Goal: Task Accomplishment & Management: Use online tool/utility

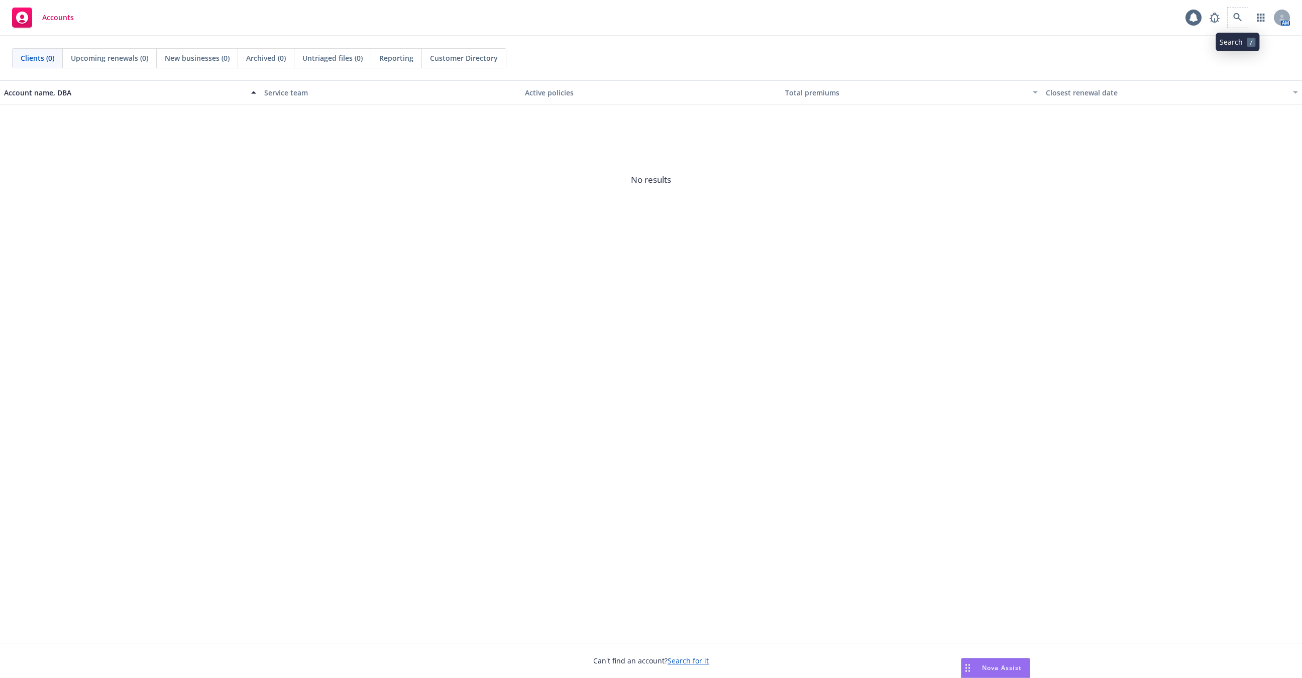
click at [1228, 13] on span at bounding box center [1237, 18] width 20 height 20
drag, startPoint x: 1228, startPoint y: 13, endPoint x: 1235, endPoint y: 13, distance: 7.5
click at [1235, 13] on span at bounding box center [1237, 18] width 20 height 20
click at [1248, 14] on div "AM" at bounding box center [1246, 18] width 85 height 20
click at [1242, 17] on link at bounding box center [1237, 18] width 20 height 20
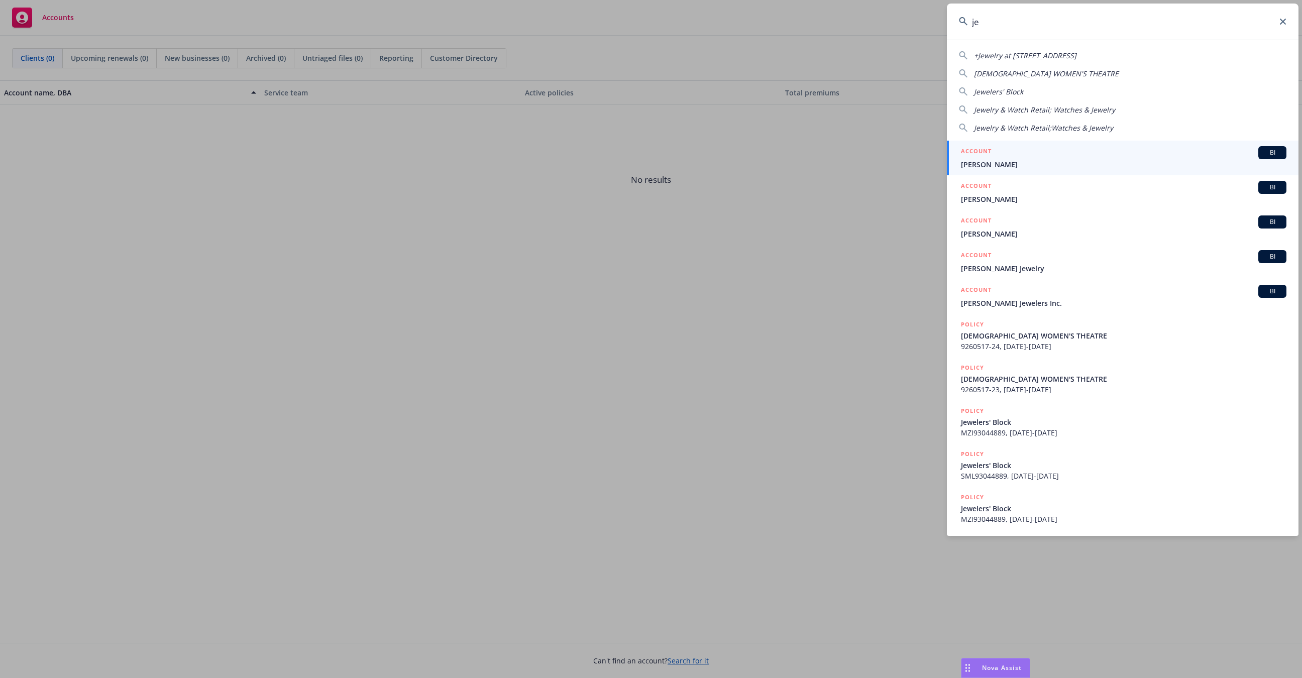
type input "j"
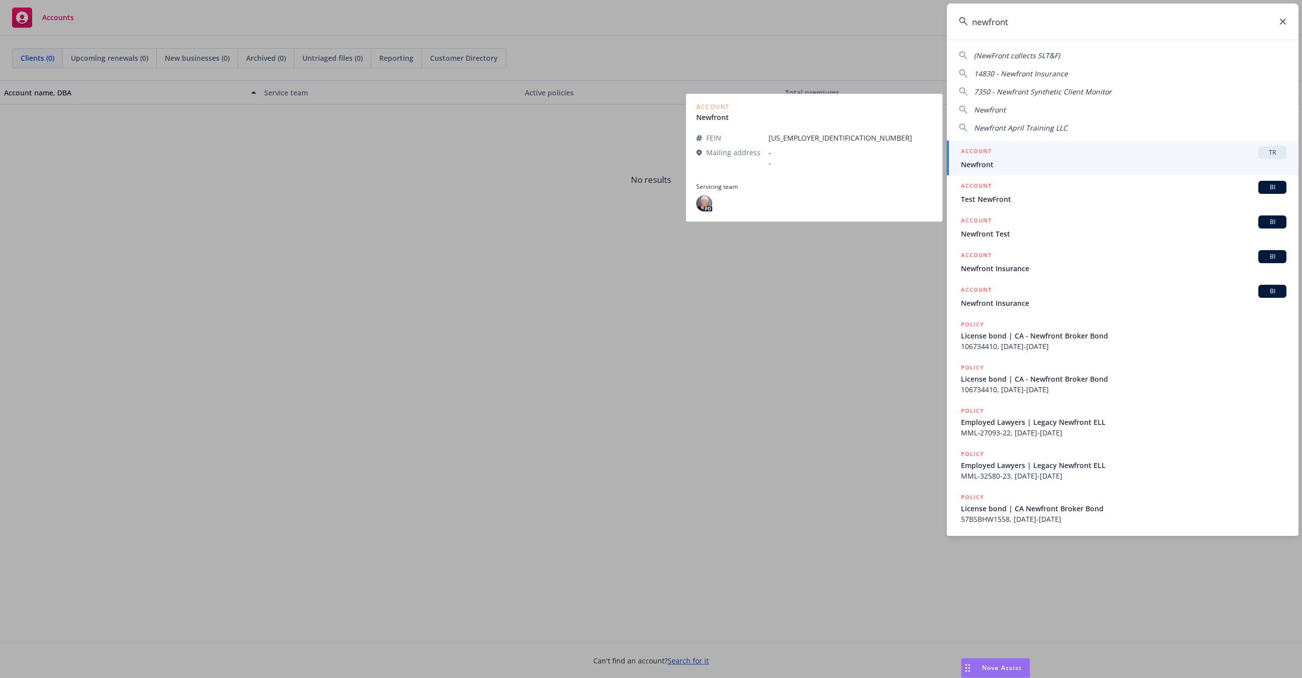
type input "newfront"
click at [1085, 155] on div "ACCOUNT TR" at bounding box center [1123, 152] width 325 height 13
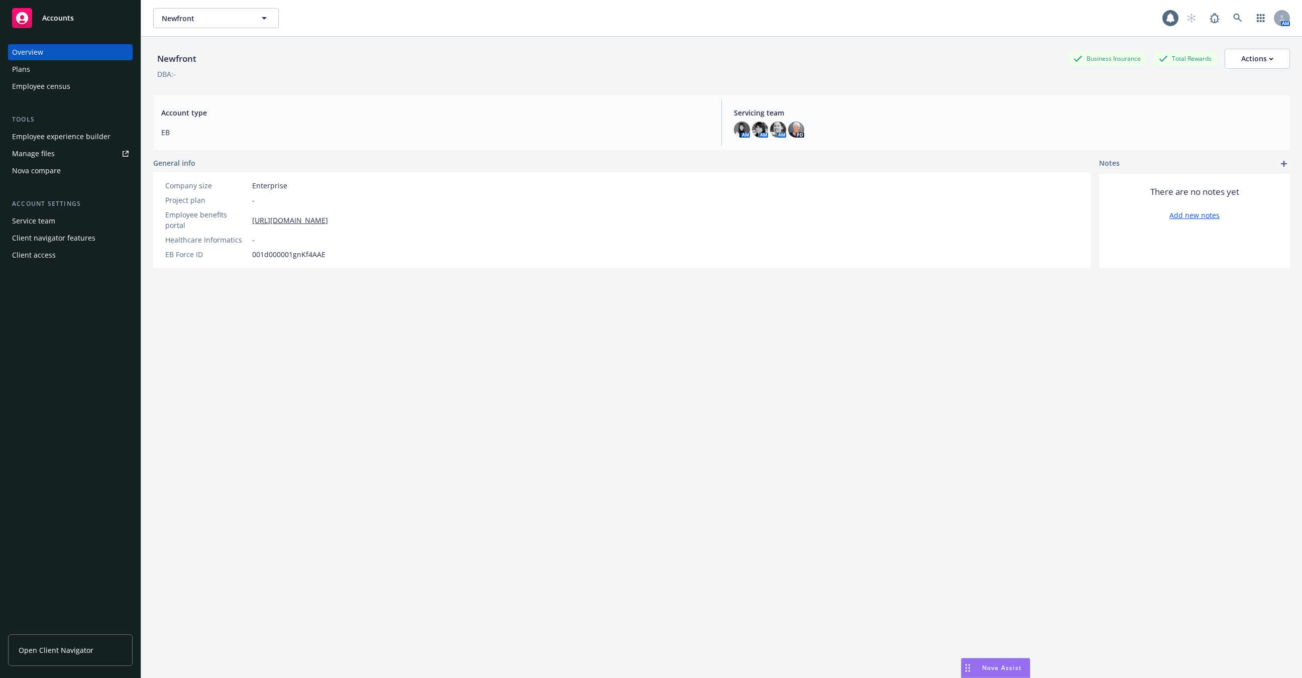
click at [74, 142] on div "Employee experience builder" at bounding box center [61, 137] width 98 height 16
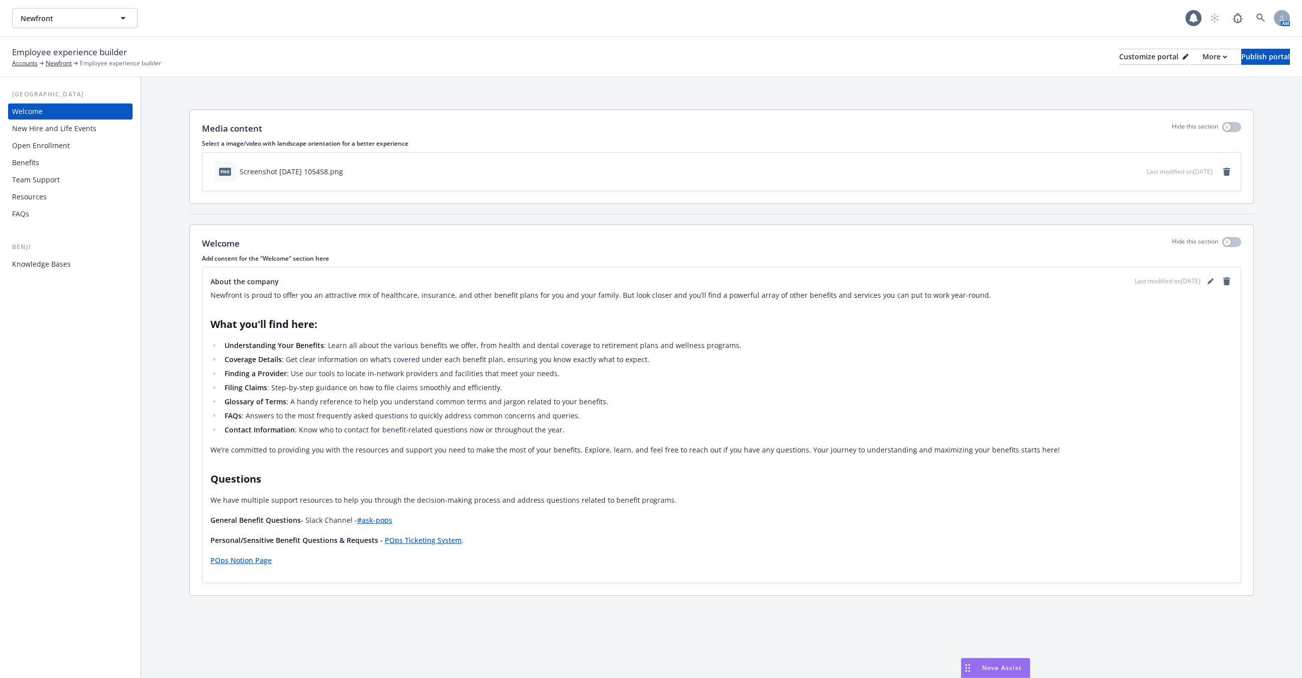
click at [63, 265] on div "Knowledge Bases" at bounding box center [41, 264] width 59 height 16
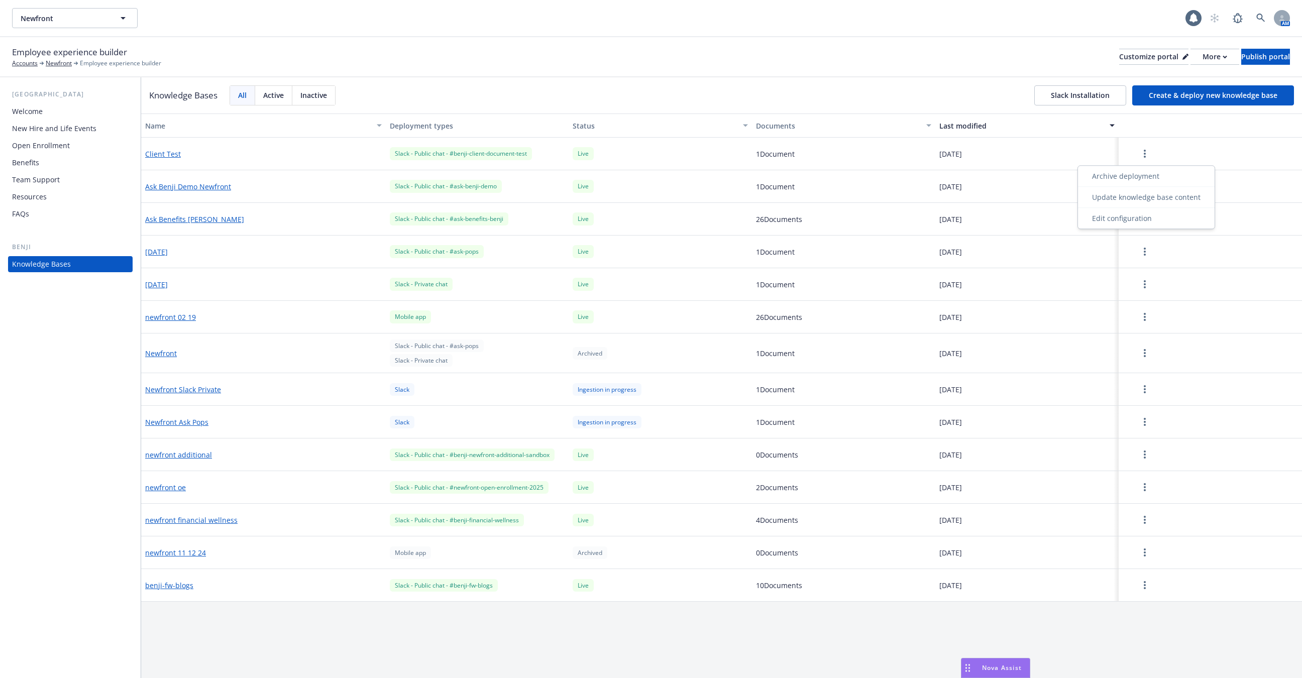
click at [1136, 145] on button "button" at bounding box center [1144, 154] width 44 height 20
click at [71, 132] on div "New Hire and Life Events" at bounding box center [54, 129] width 84 height 16
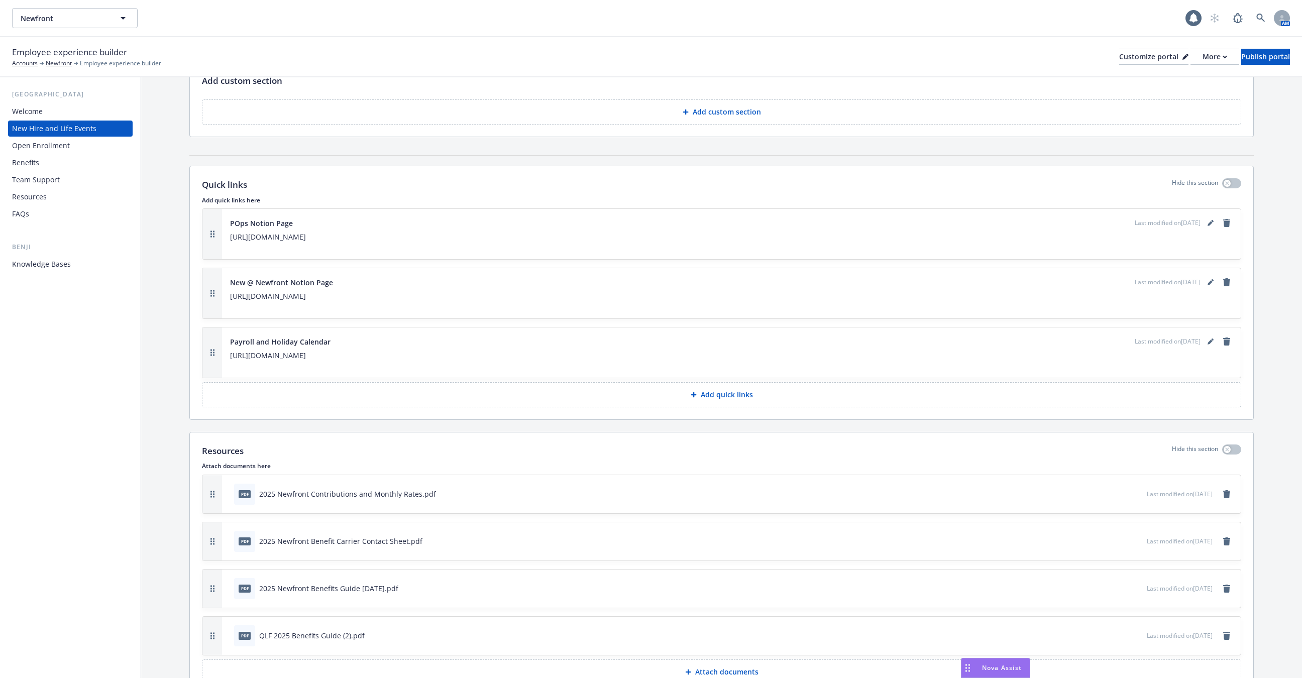
scroll to position [1212, 0]
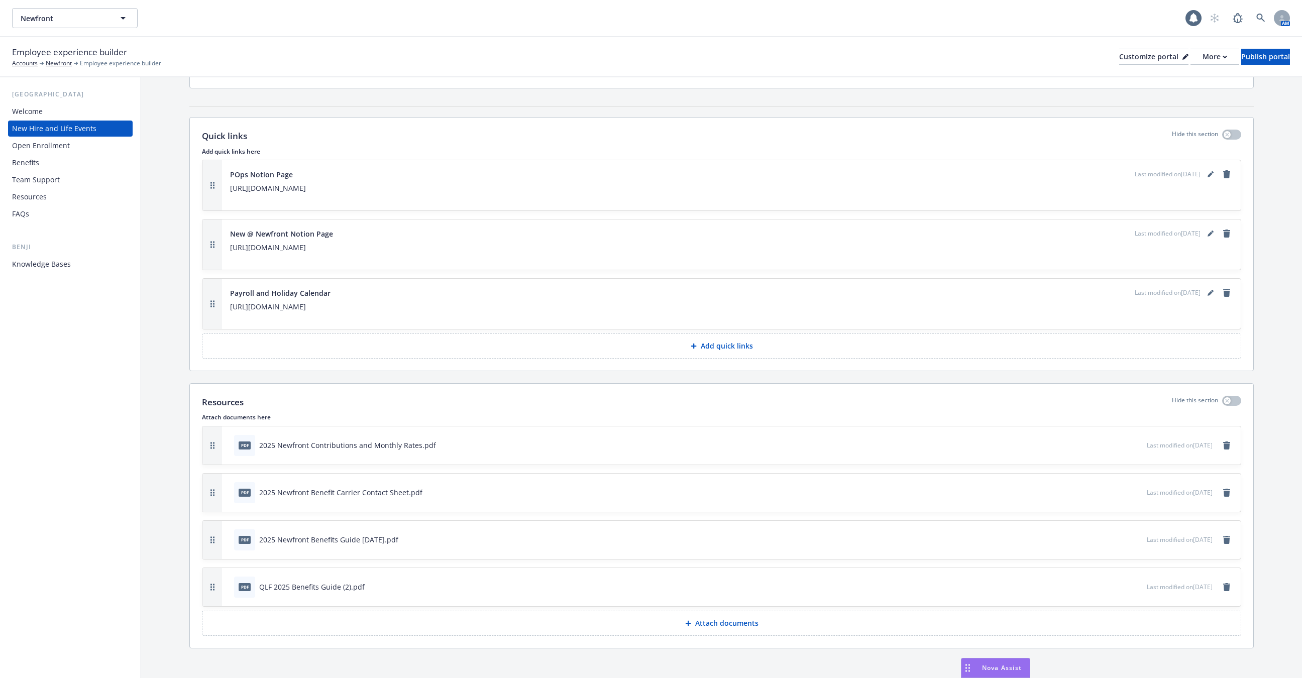
click at [1232, 586] on div "pdf QLF 2025 Benefits Guide (2).pdf Last modified on 08/27/2025" at bounding box center [731, 587] width 1019 height 38
click at [1231, 582] on link "remove" at bounding box center [1226, 587] width 12 height 12
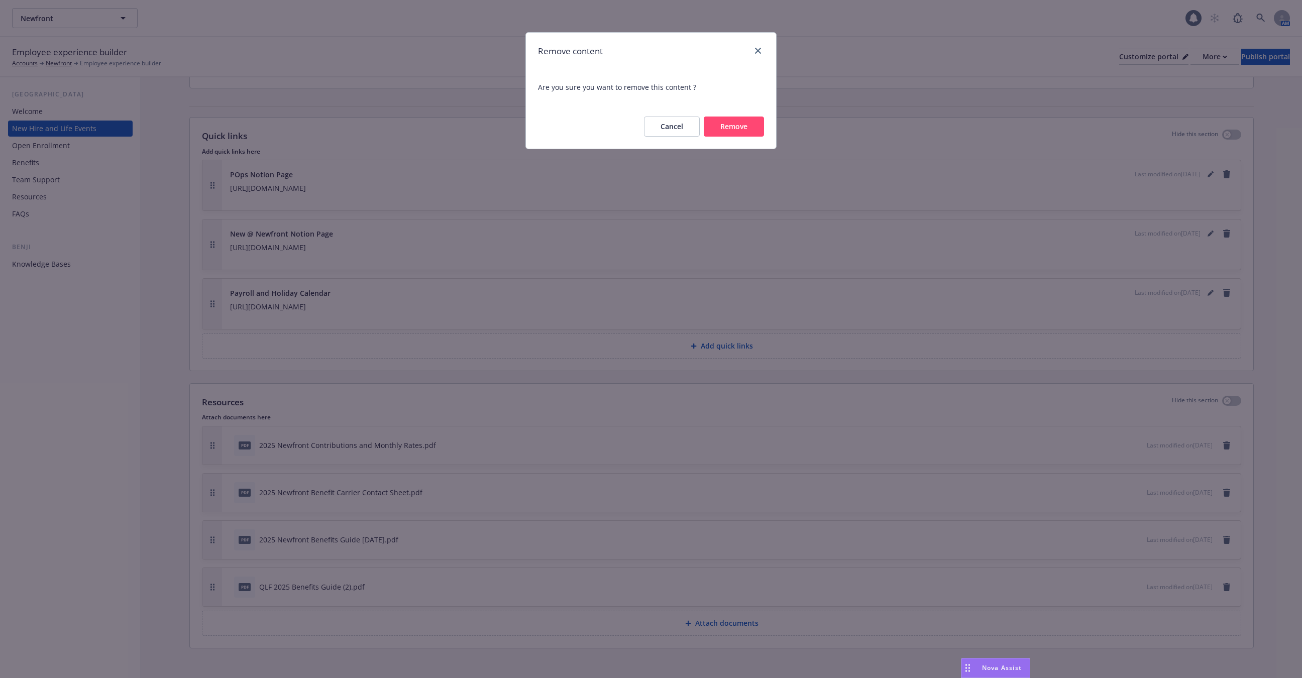
click at [735, 127] on button "Remove" at bounding box center [734, 127] width 60 height 20
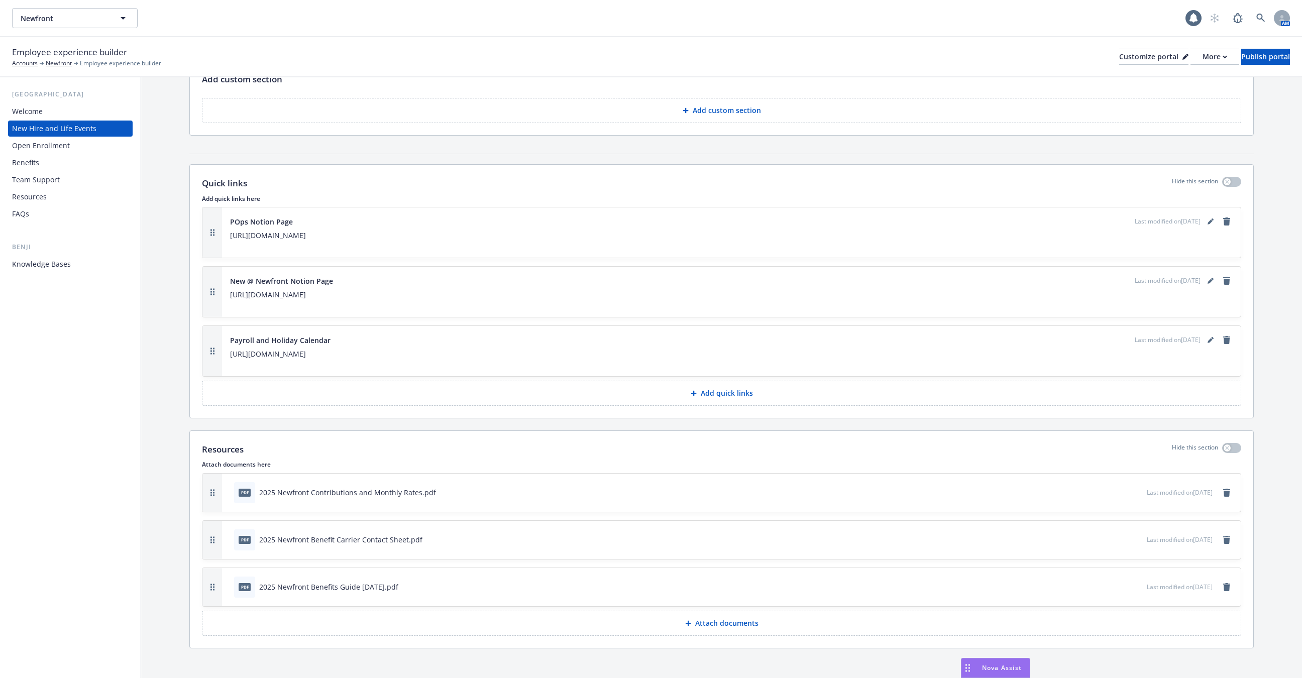
click at [714, 630] on div "Resources Hide this section Attach documents here pdf 2025 Newfront Contributio…" at bounding box center [721, 539] width 1063 height 217
click at [717, 621] on p "Attach documents" at bounding box center [726, 623] width 63 height 10
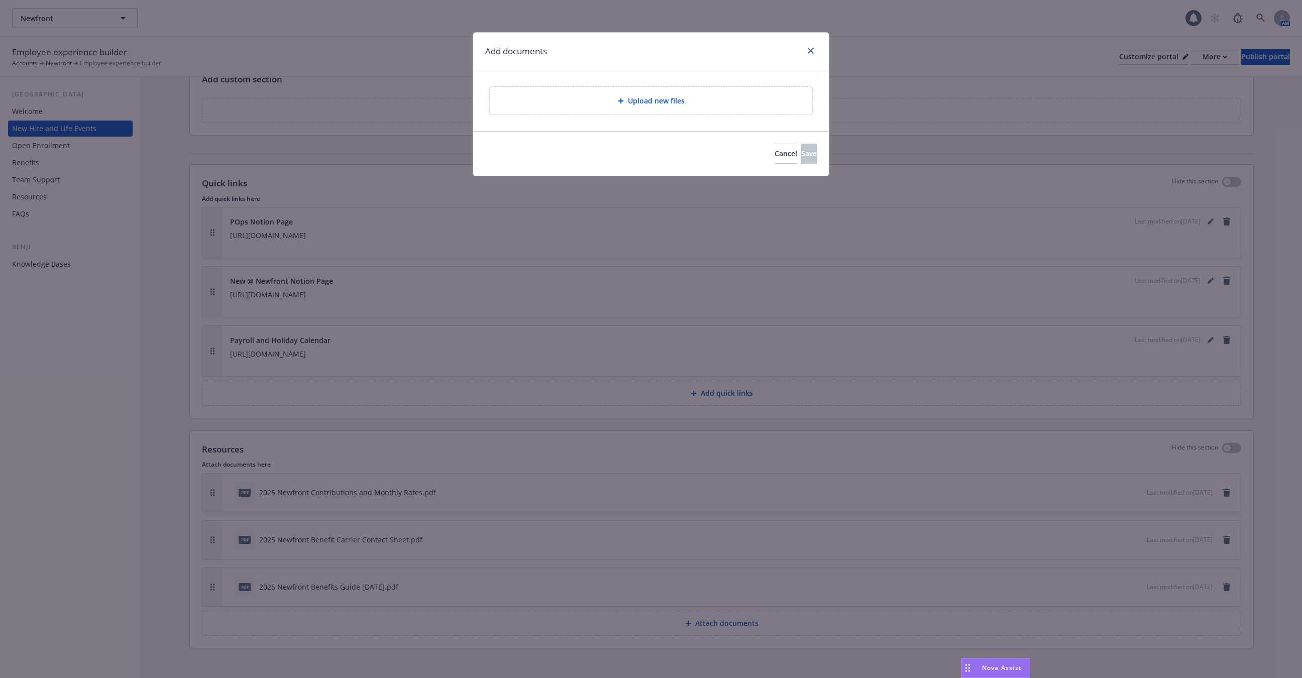
click at [639, 103] on span "Upload new files" at bounding box center [656, 100] width 57 height 11
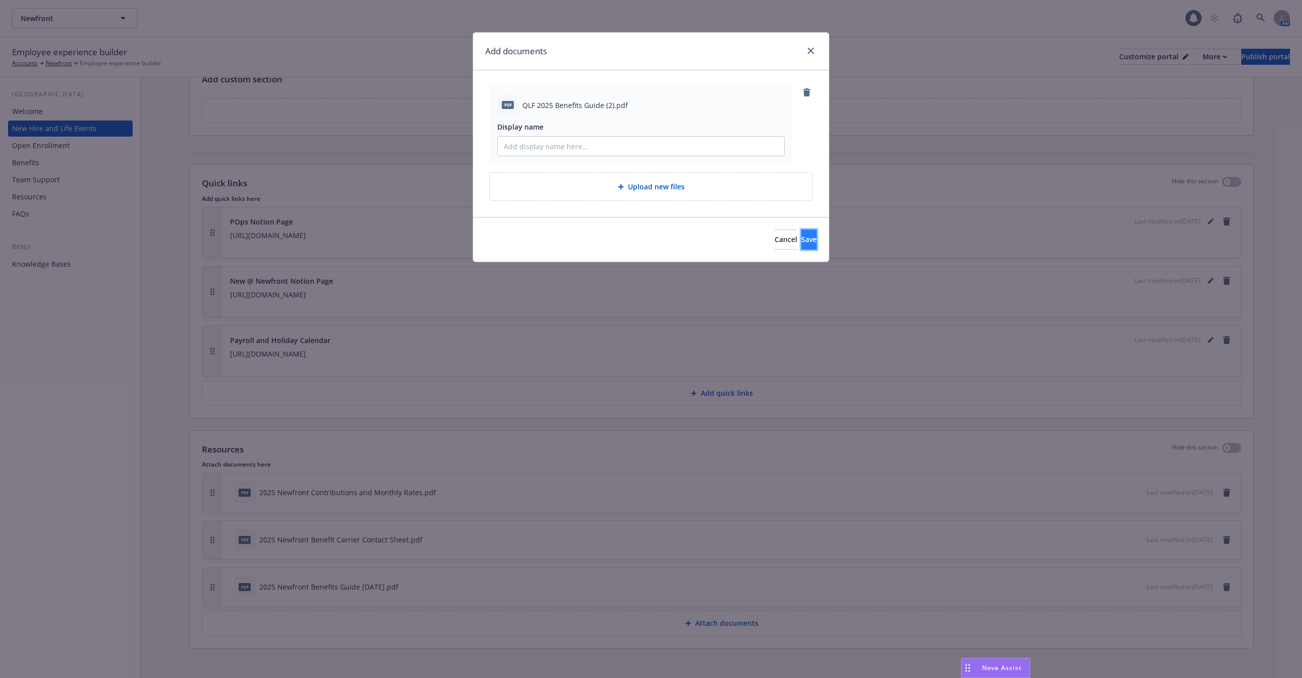
click at [801, 246] on button "Save" at bounding box center [809, 240] width 16 height 20
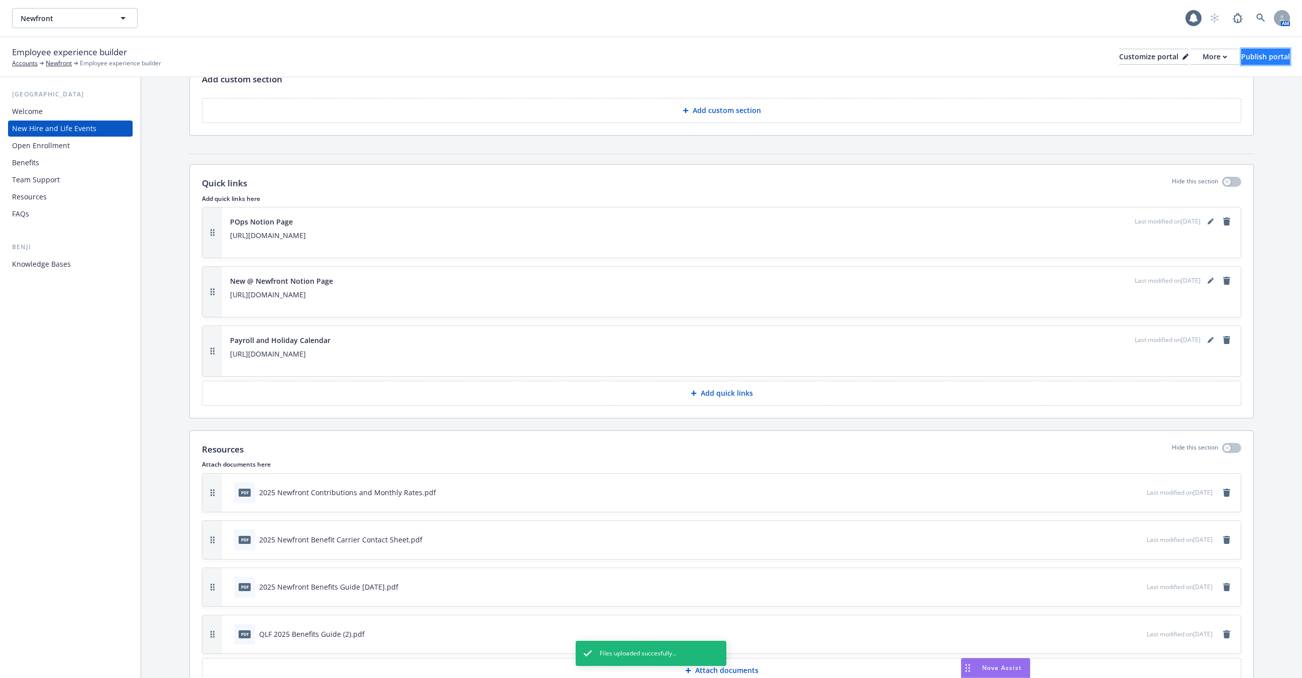
click at [1269, 62] on div "Publish portal" at bounding box center [1265, 56] width 49 height 15
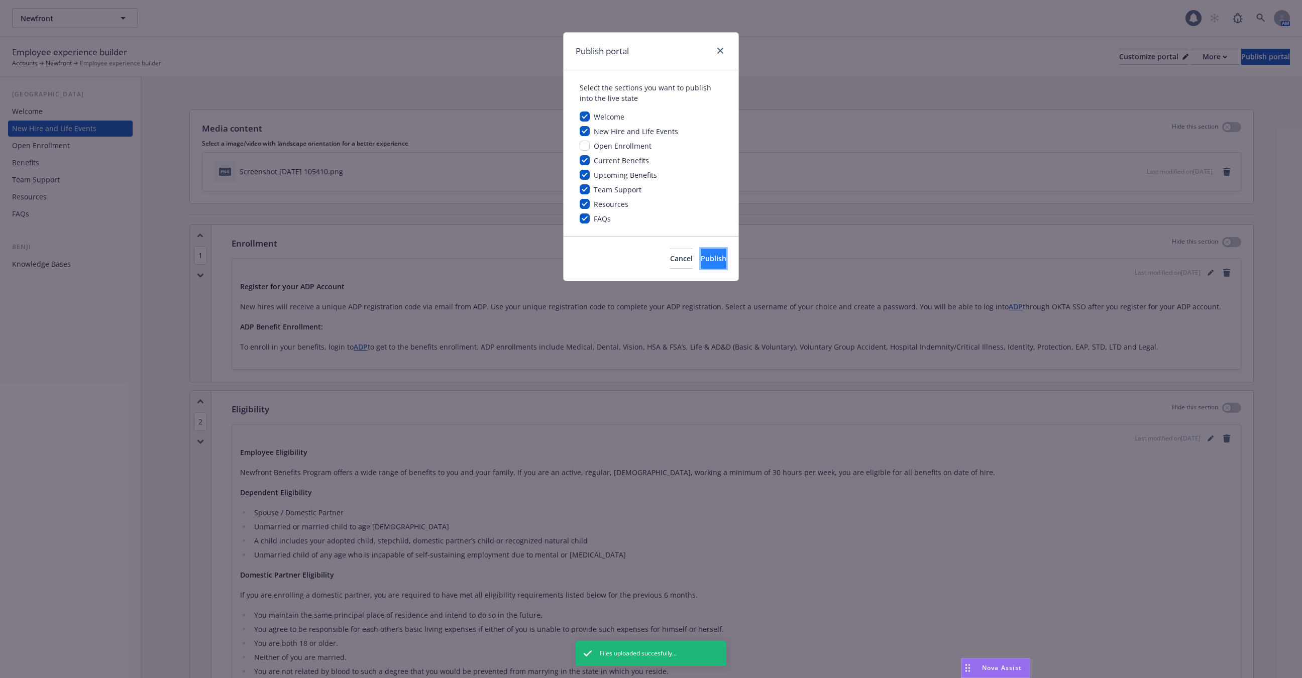
click at [701, 260] on span "Publish" at bounding box center [714, 259] width 26 height 10
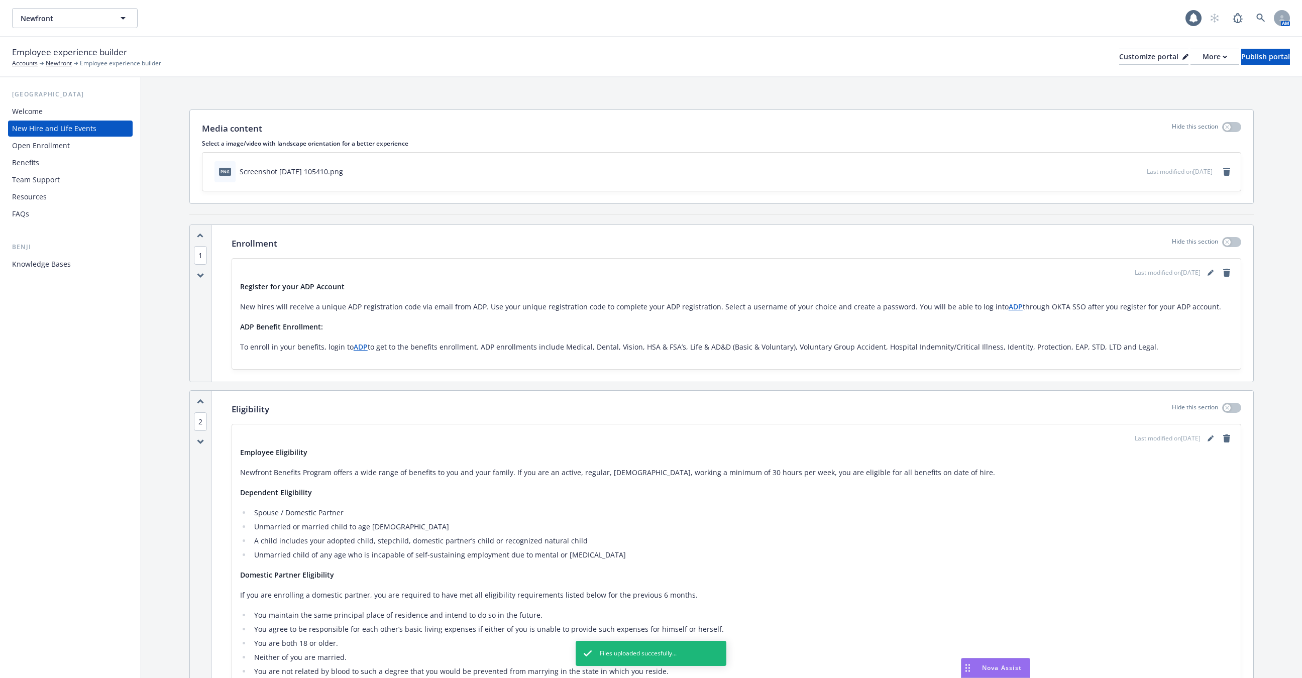
click at [76, 266] on div "Knowledge Bases" at bounding box center [70, 264] width 117 height 16
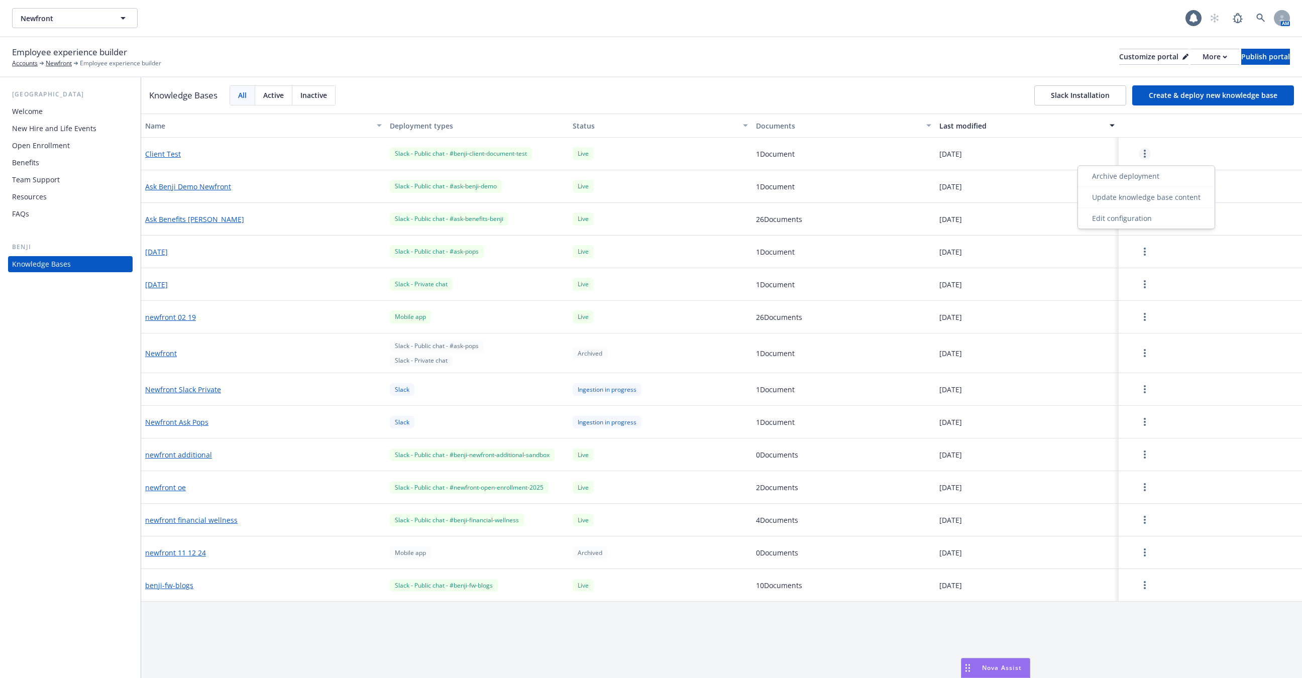
click at [1147, 151] on link "more" at bounding box center [1145, 154] width 12 height 12
click at [1123, 189] on div "Update knowledge base content" at bounding box center [1146, 197] width 133 height 17
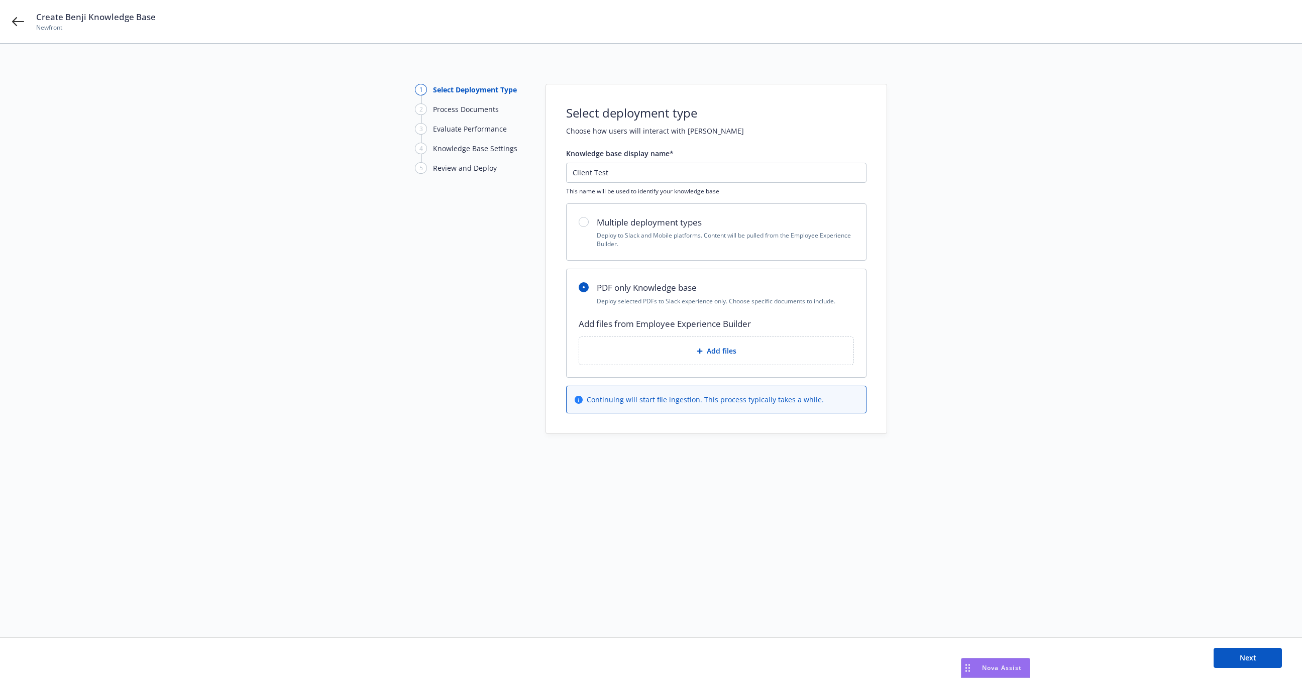
click at [691, 343] on div "Add files" at bounding box center [716, 351] width 274 height 28
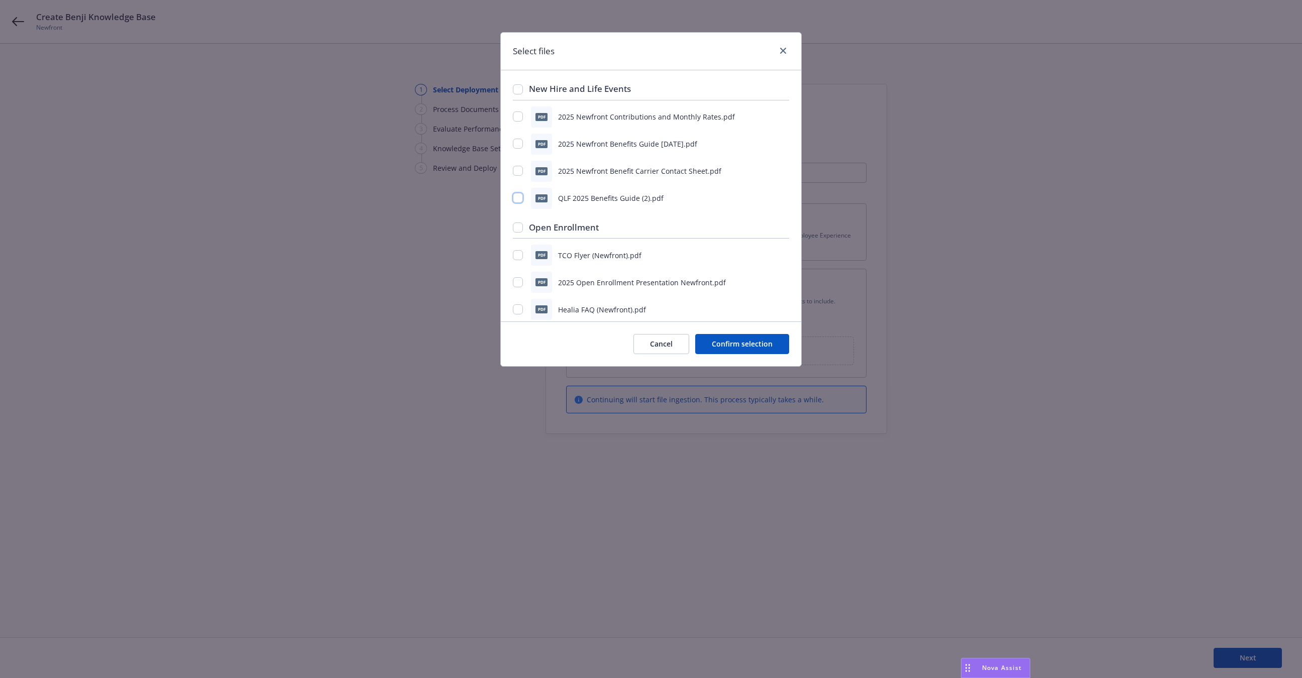
click at [514, 197] on input "checkbox" at bounding box center [518, 198] width 10 height 10
checkbox input "true"
click at [743, 345] on button "Confirm selection" at bounding box center [742, 344] width 94 height 20
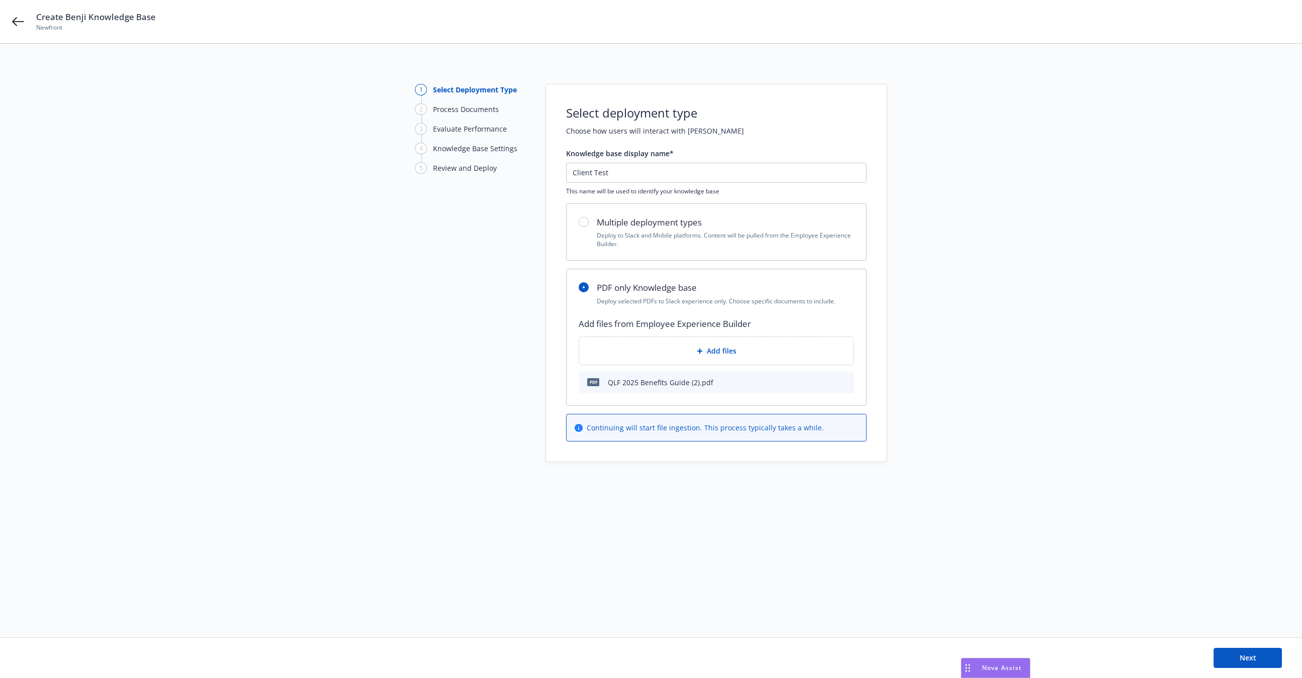
click at [1228, 646] on div "Next" at bounding box center [651, 658] width 1302 height 40
click at [1229, 656] on button "Next" at bounding box center [1247, 658] width 68 height 20
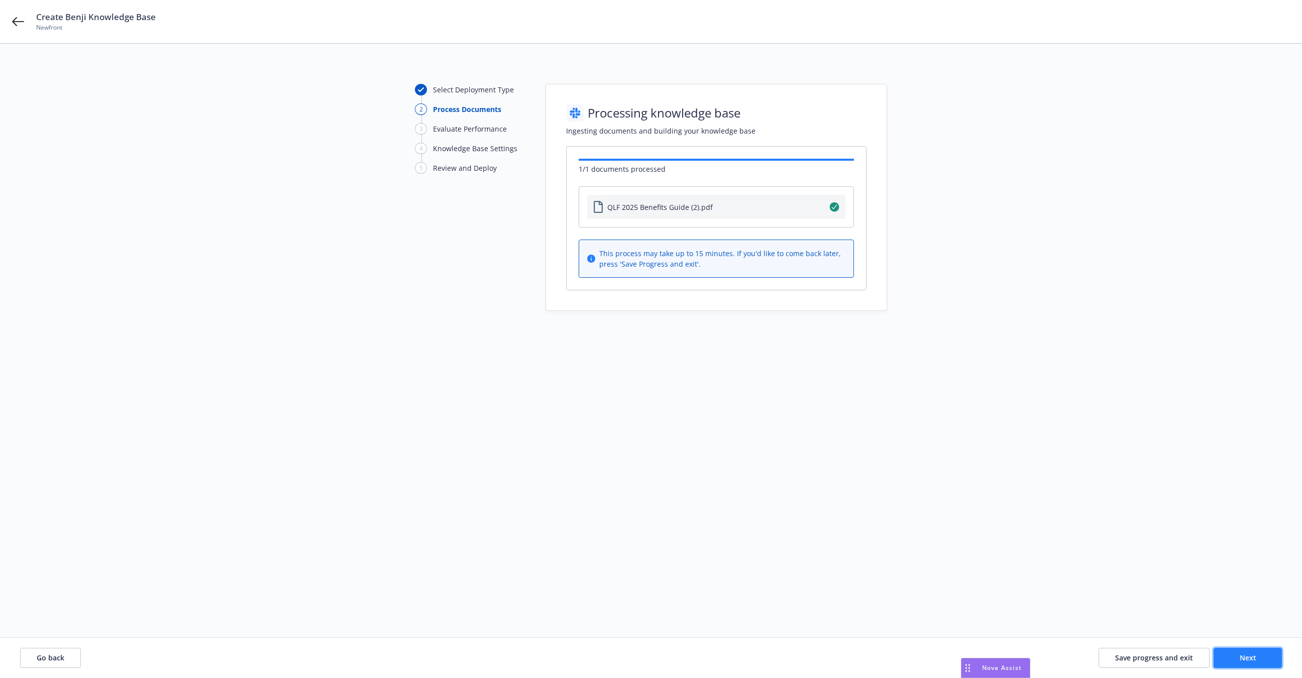
click at [1270, 659] on button "Next" at bounding box center [1247, 658] width 68 height 20
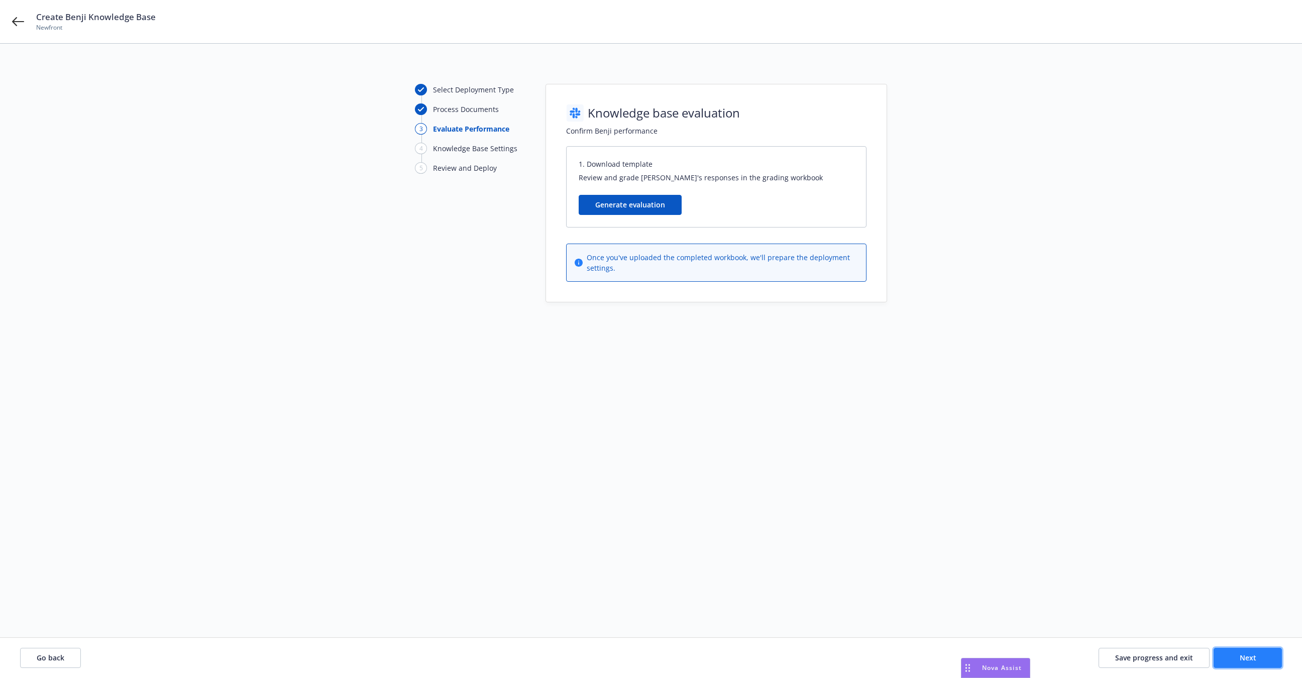
click at [1222, 660] on button "Next" at bounding box center [1247, 658] width 68 height 20
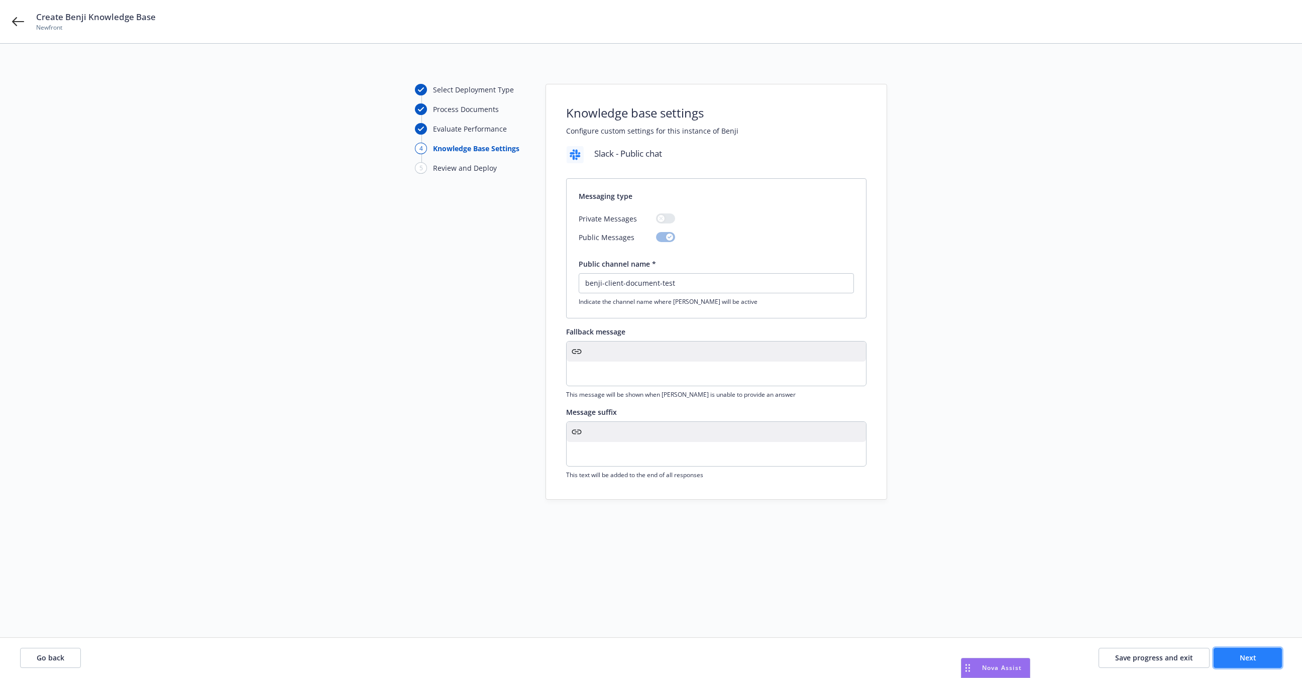
click at [1222, 660] on button "Next" at bounding box center [1247, 658] width 68 height 20
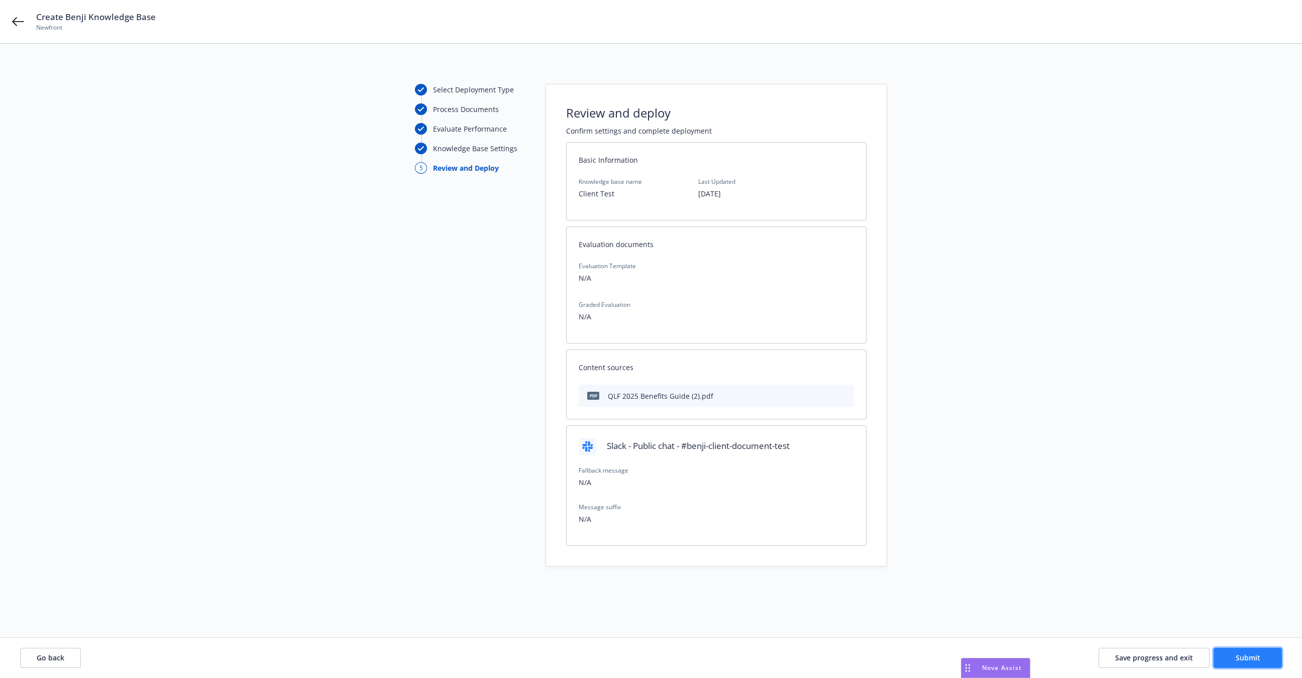
click at [1222, 660] on button "Submit" at bounding box center [1247, 658] width 68 height 20
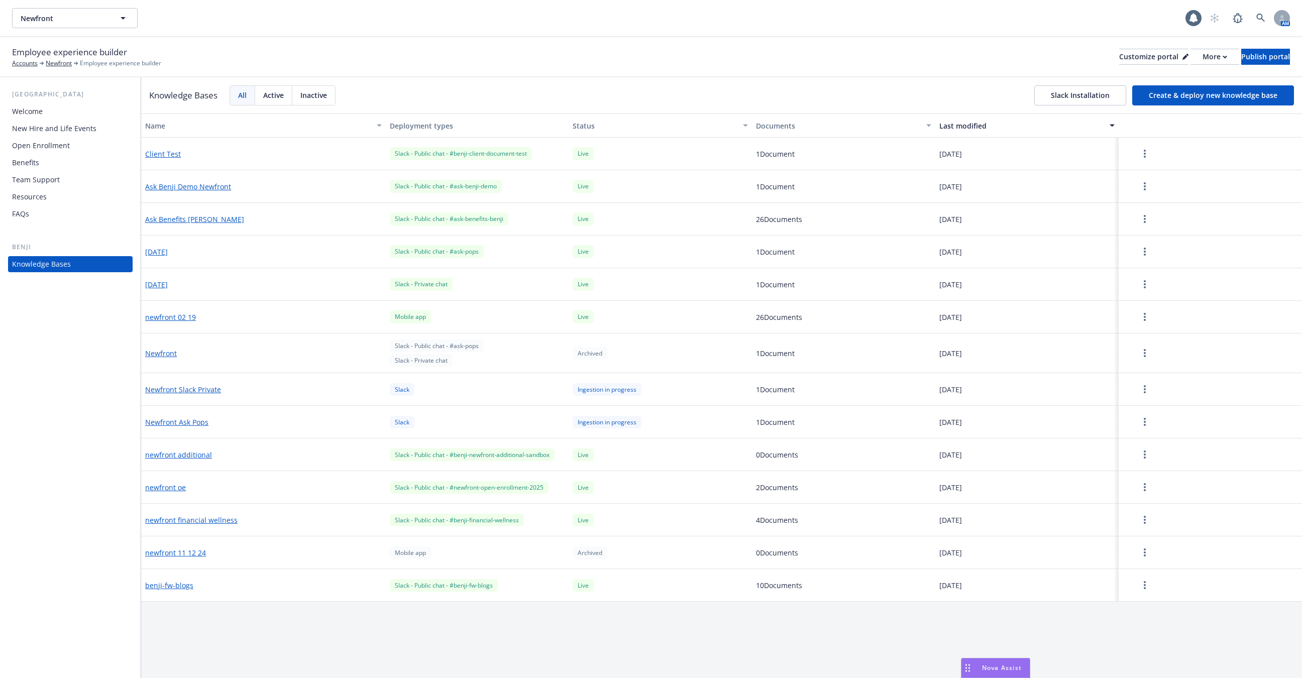
click at [53, 133] on div "New Hire and Life Events" at bounding box center [54, 129] width 84 height 16
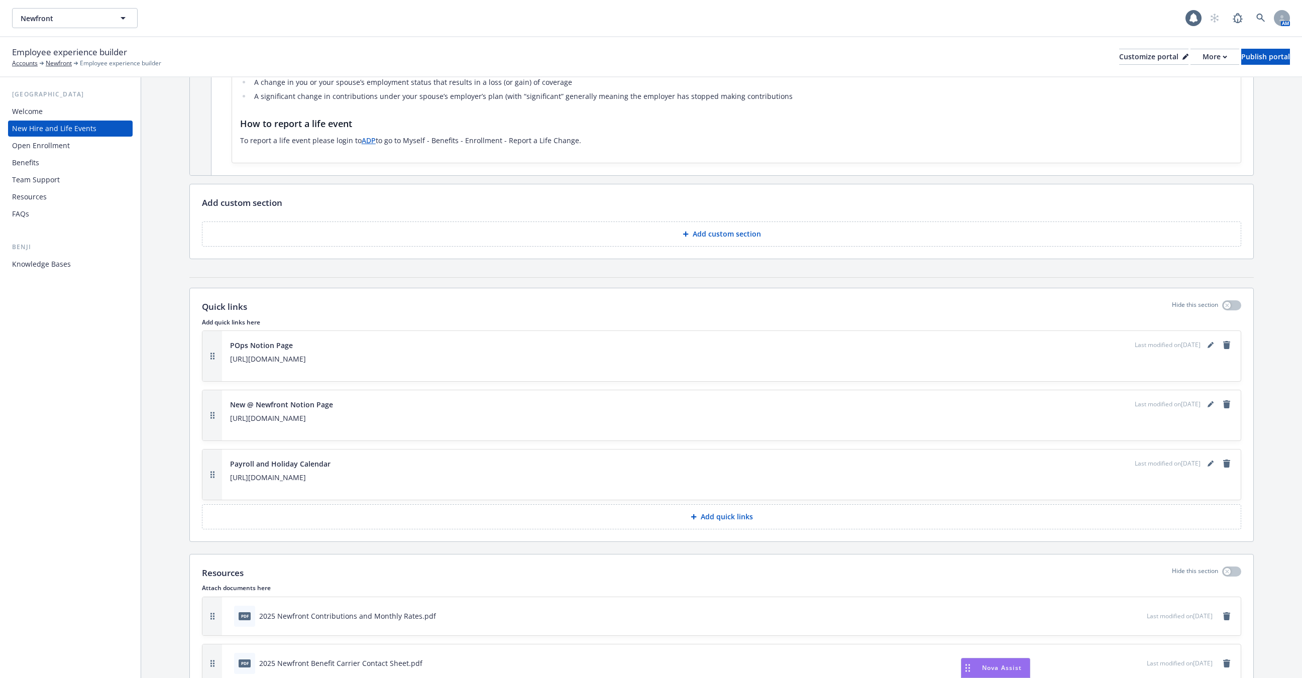
scroll to position [1165, 0]
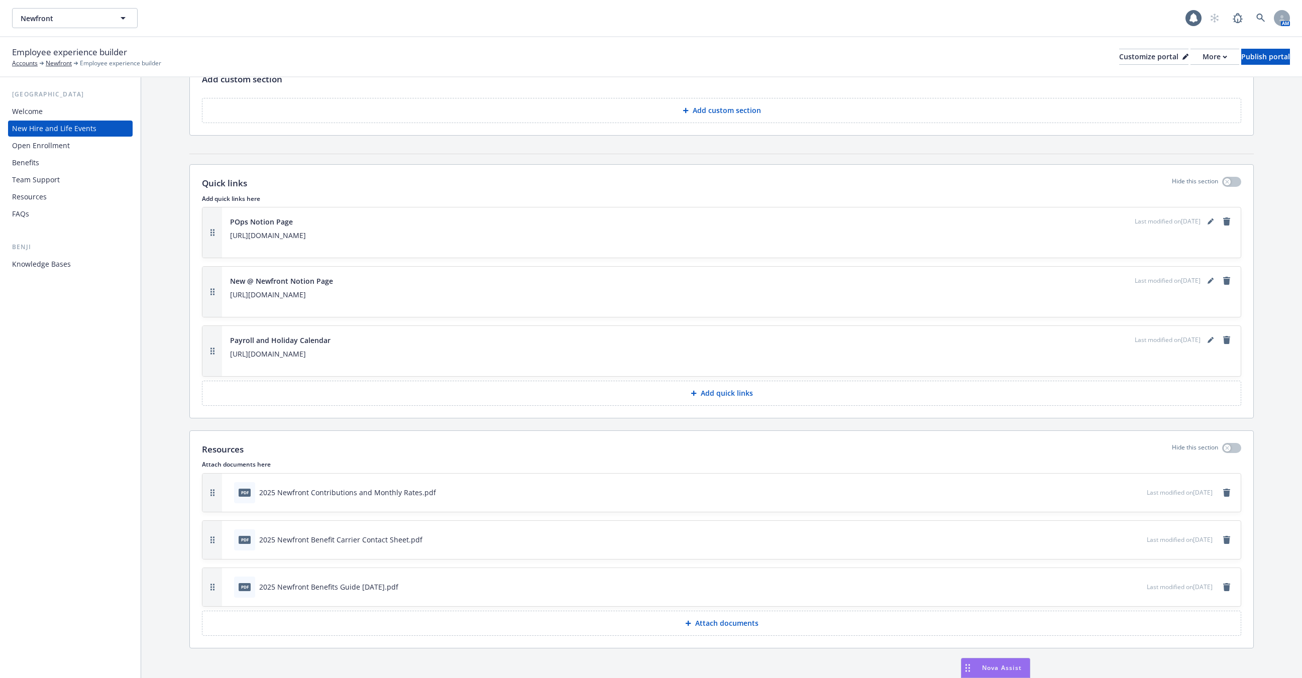
click at [688, 623] on button "Attach documents" at bounding box center [721, 623] width 1039 height 25
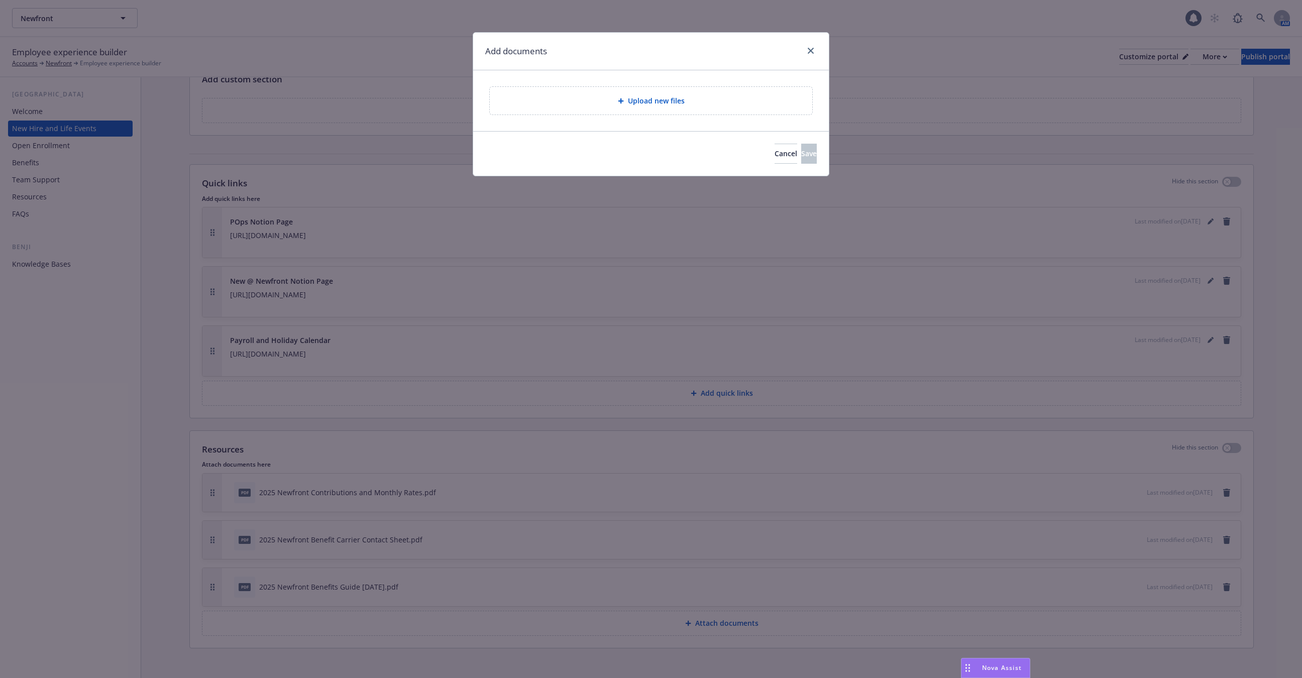
click at [642, 97] on span "Upload new files" at bounding box center [656, 100] width 57 height 11
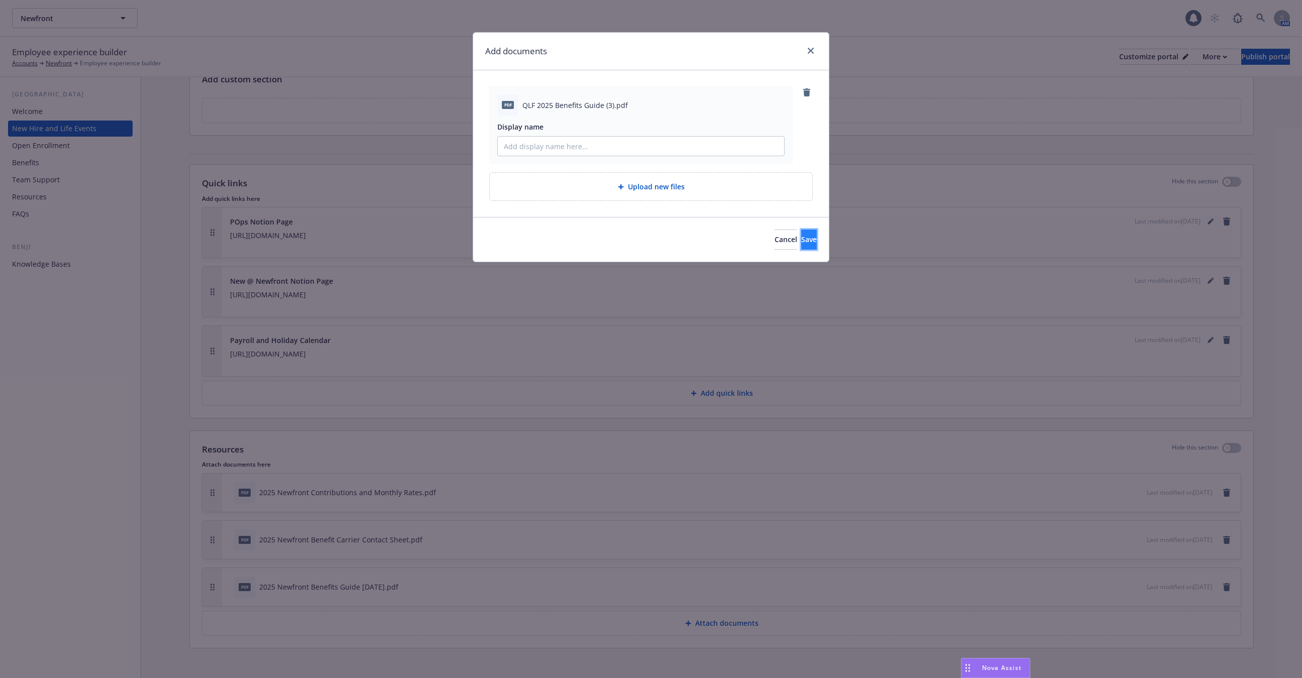
click at [801, 237] on span "Save" at bounding box center [809, 240] width 16 height 10
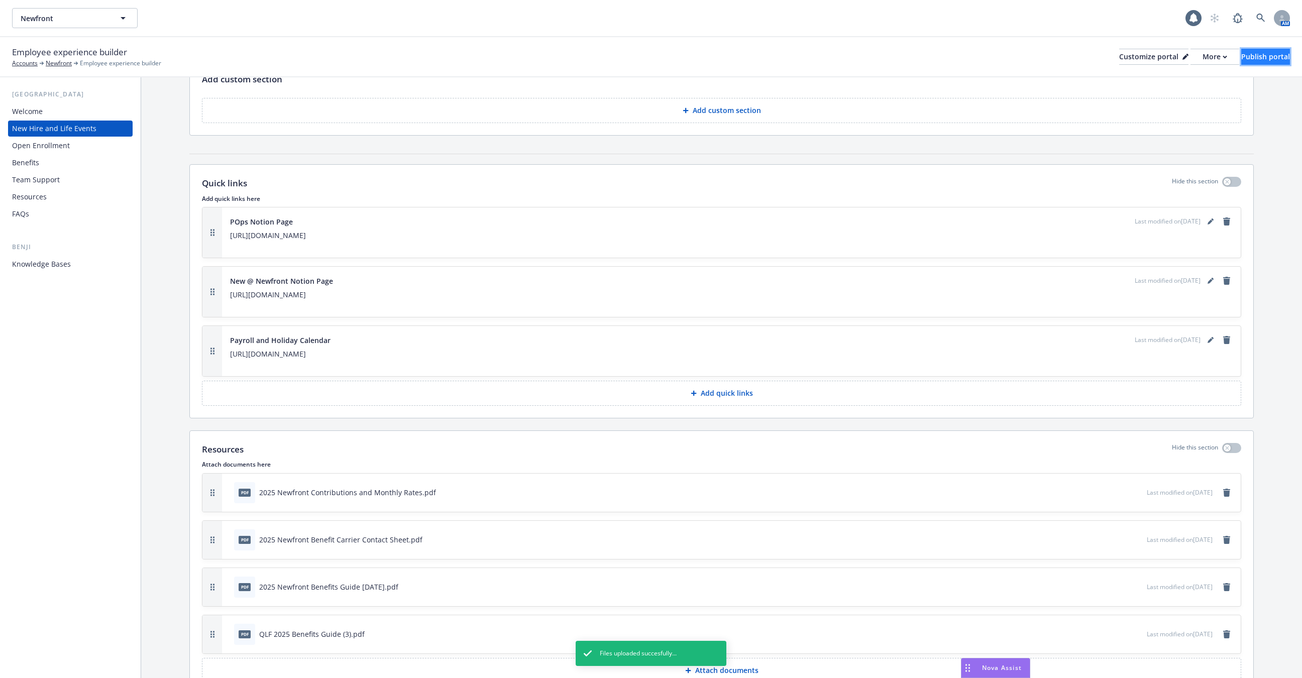
click at [1248, 53] on div "Publish portal" at bounding box center [1265, 56] width 49 height 15
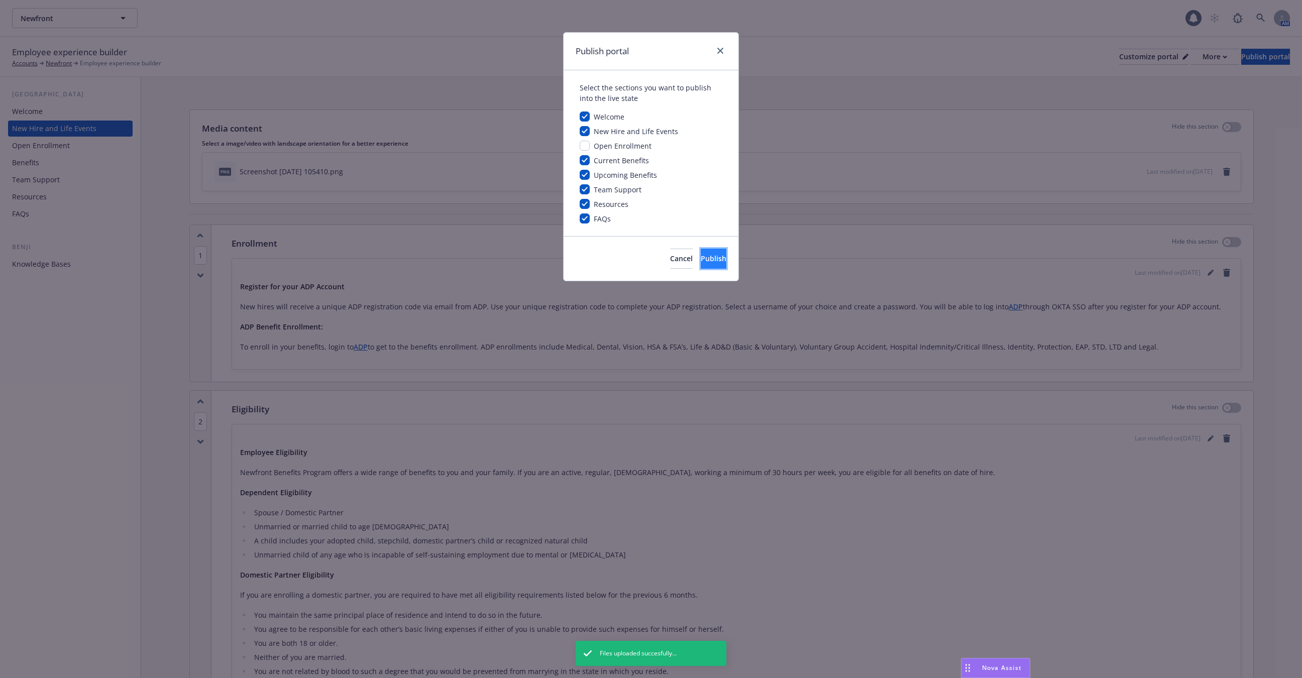
click at [701, 255] on span "Publish" at bounding box center [714, 259] width 26 height 10
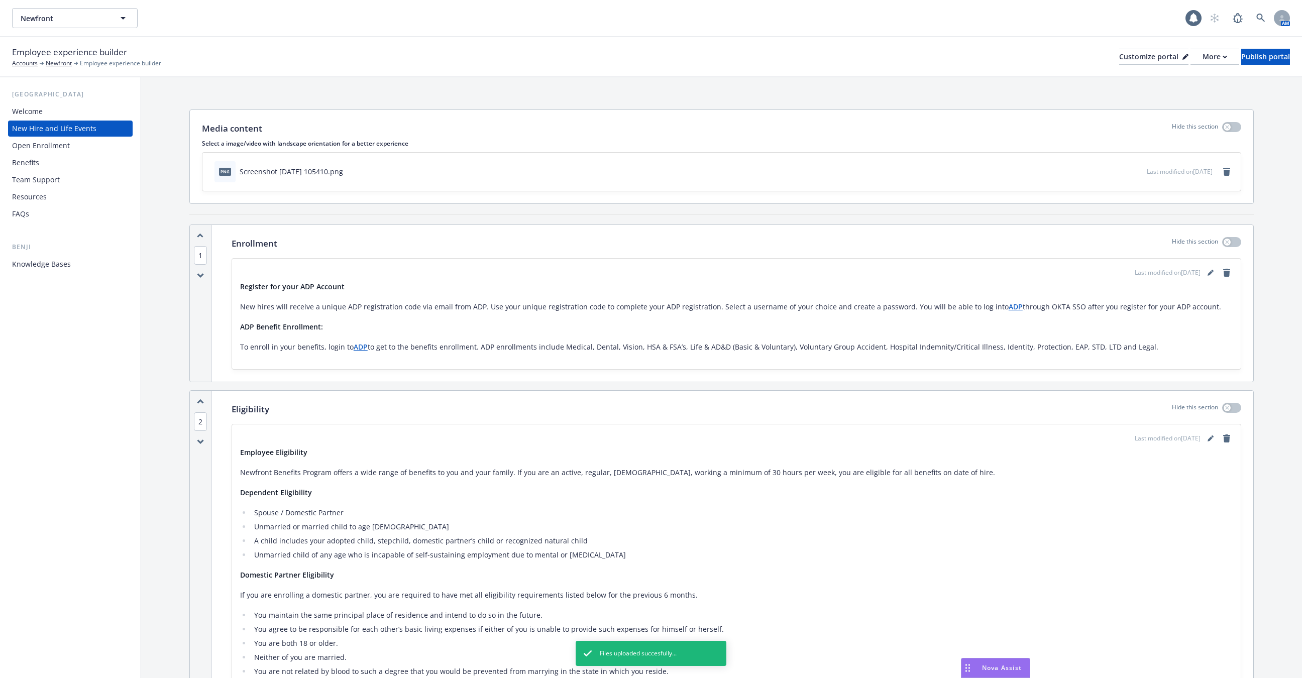
click at [34, 261] on div "Knowledge Bases" at bounding box center [41, 264] width 59 height 16
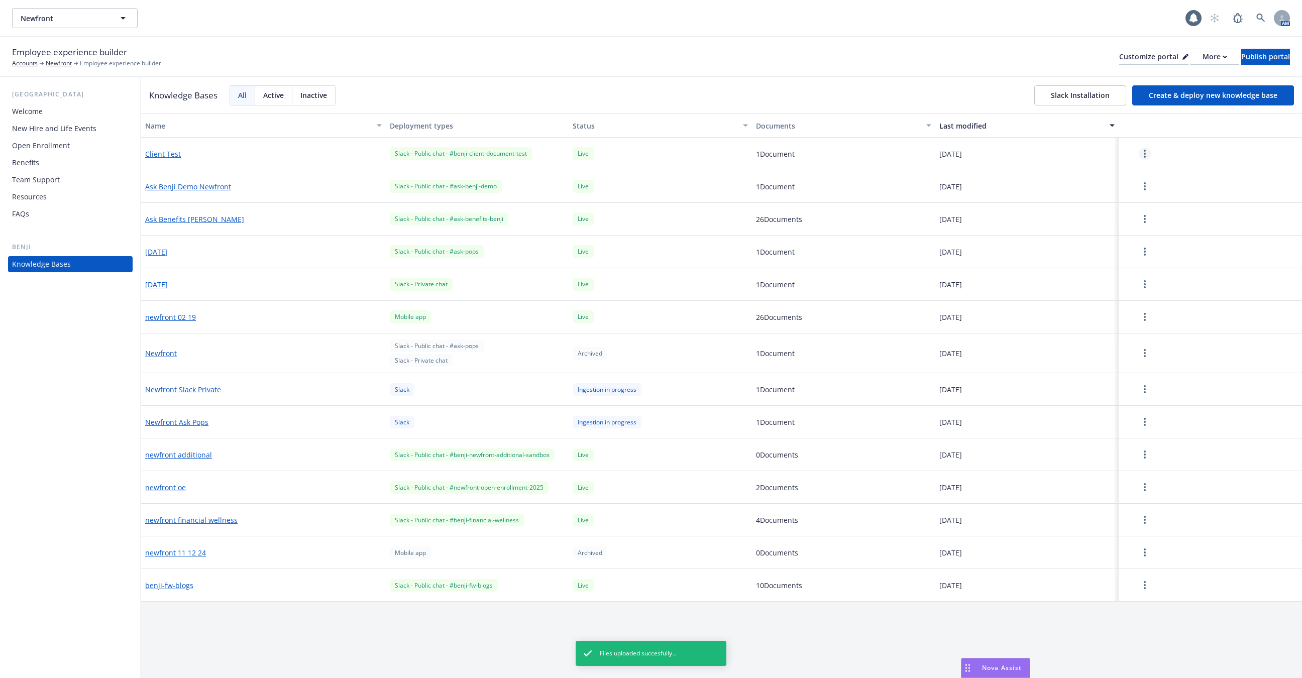
click at [1147, 151] on link "more" at bounding box center [1145, 154] width 12 height 12
click at [1137, 214] on div "Edit configuration" at bounding box center [1146, 218] width 133 height 17
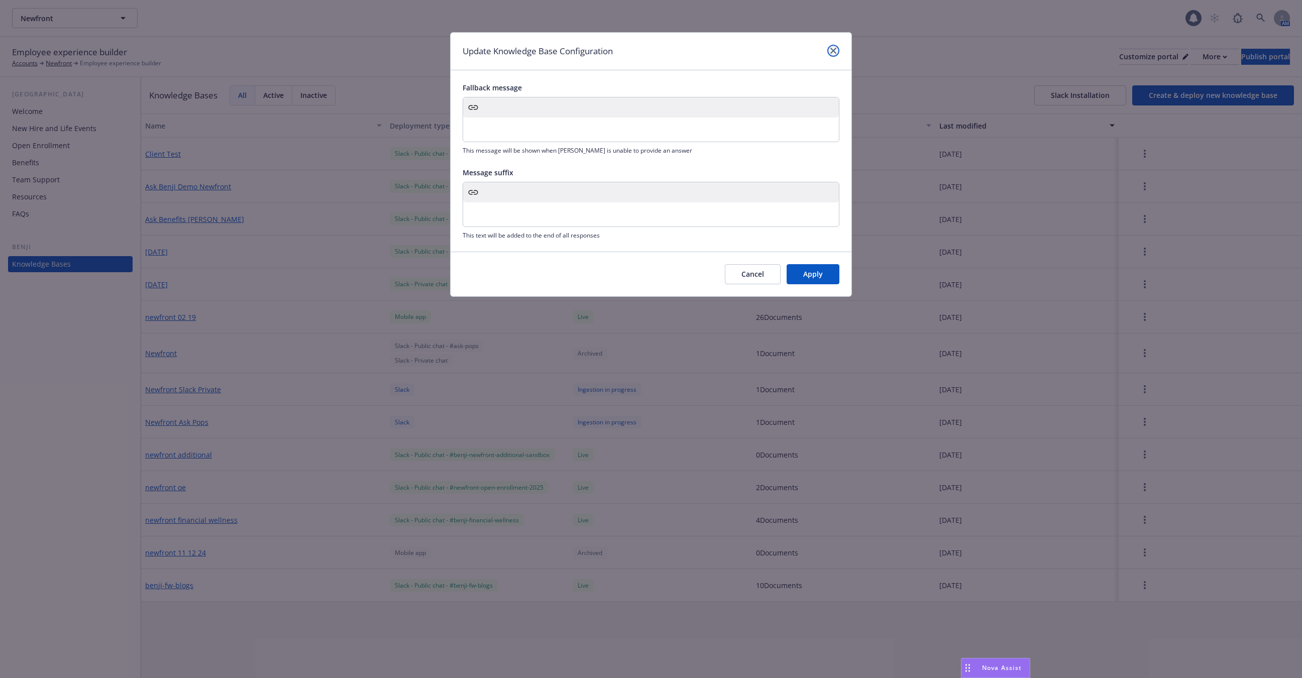
click at [836, 54] on link "close" at bounding box center [833, 51] width 12 height 12
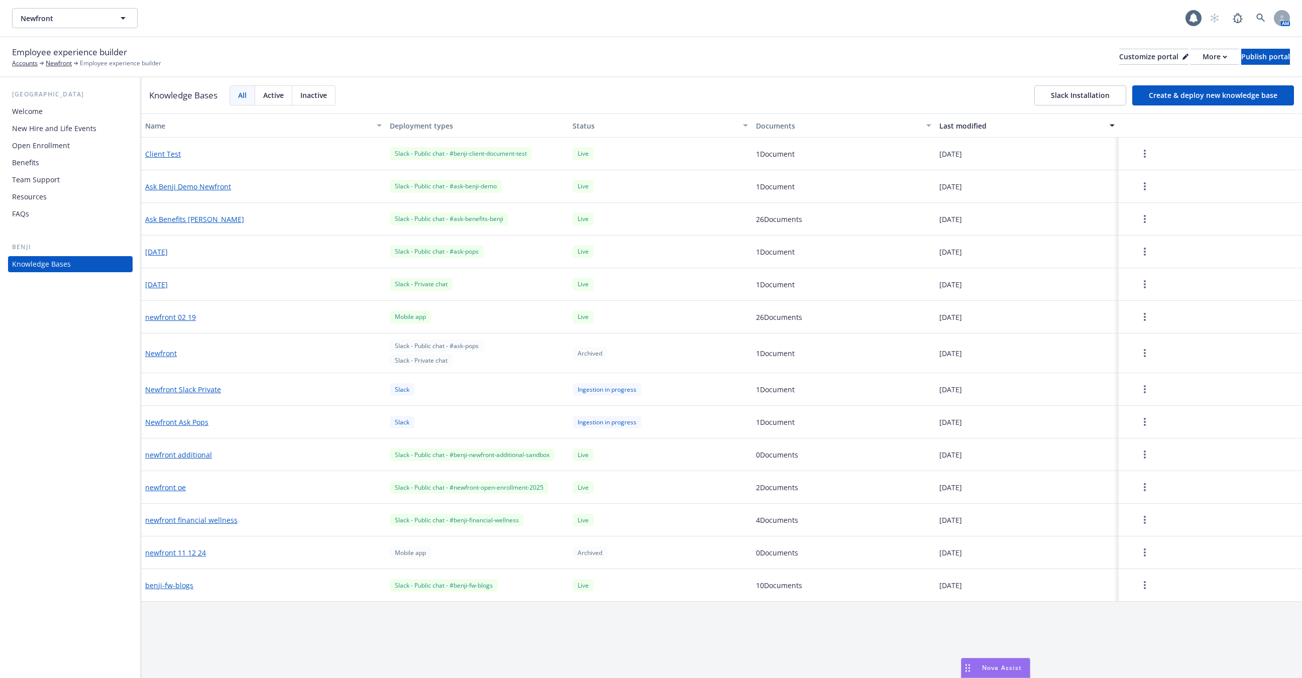
click at [1149, 159] on button "button" at bounding box center [1144, 154] width 44 height 20
click at [1145, 192] on div "Update knowledge base content" at bounding box center [1146, 197] width 133 height 17
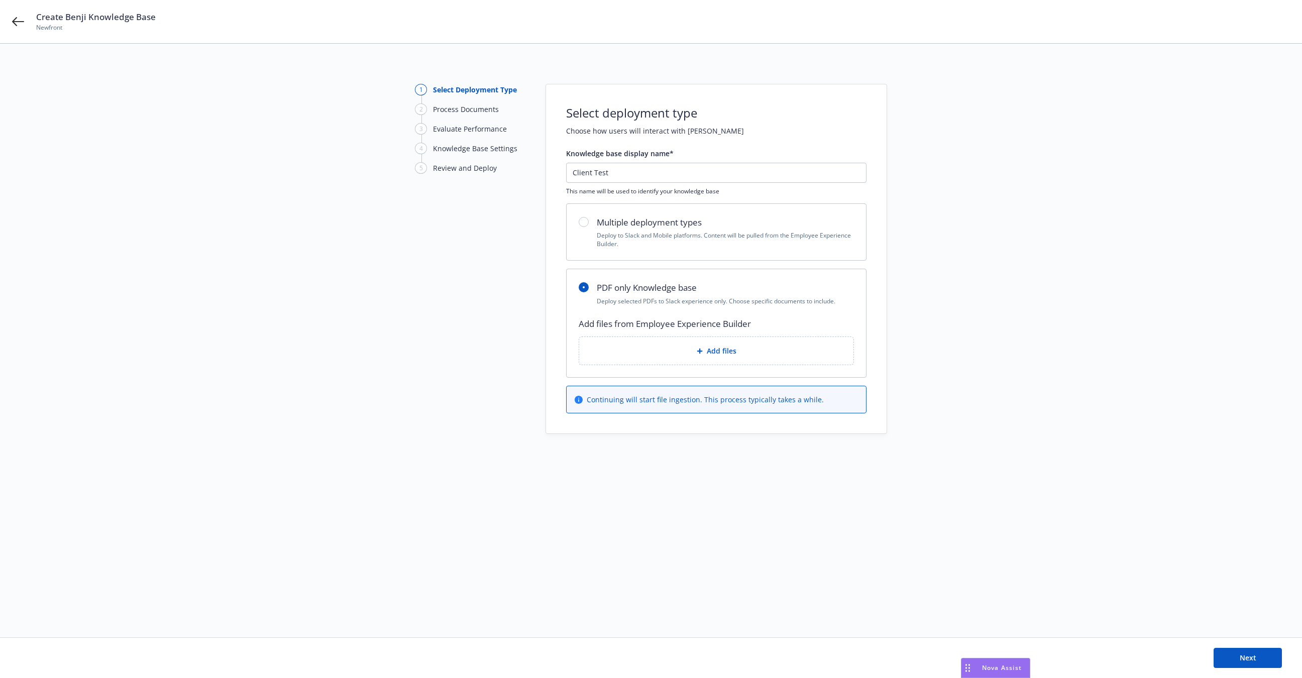
click at [644, 370] on div "Add files from Employee Experience Builder Add files" at bounding box center [716, 347] width 299 height 60
click at [648, 358] on div "Add files" at bounding box center [716, 351] width 274 height 28
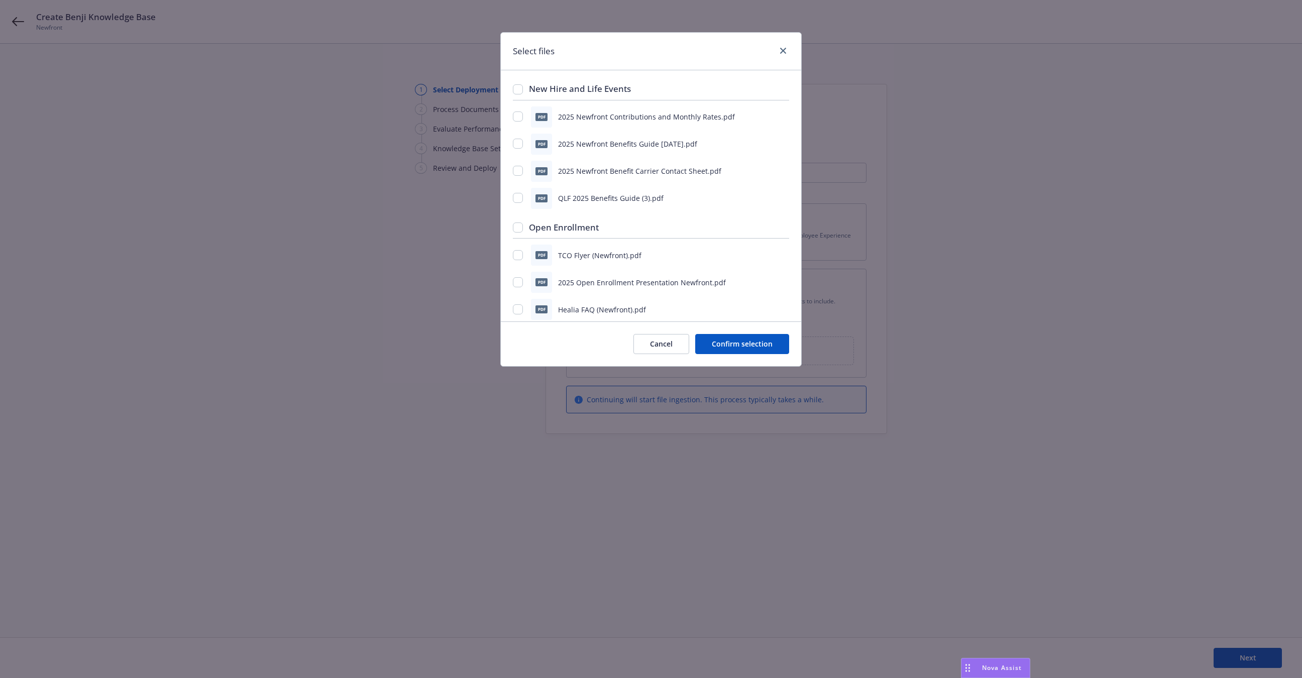
click at [527, 198] on div "pdf QLF 2025 Benefits Guide (3).pdf" at bounding box center [651, 198] width 276 height 21
click at [515, 197] on input "checkbox" at bounding box center [518, 198] width 10 height 10
checkbox input "true"
click at [727, 351] on button "Confirm selection" at bounding box center [742, 344] width 94 height 20
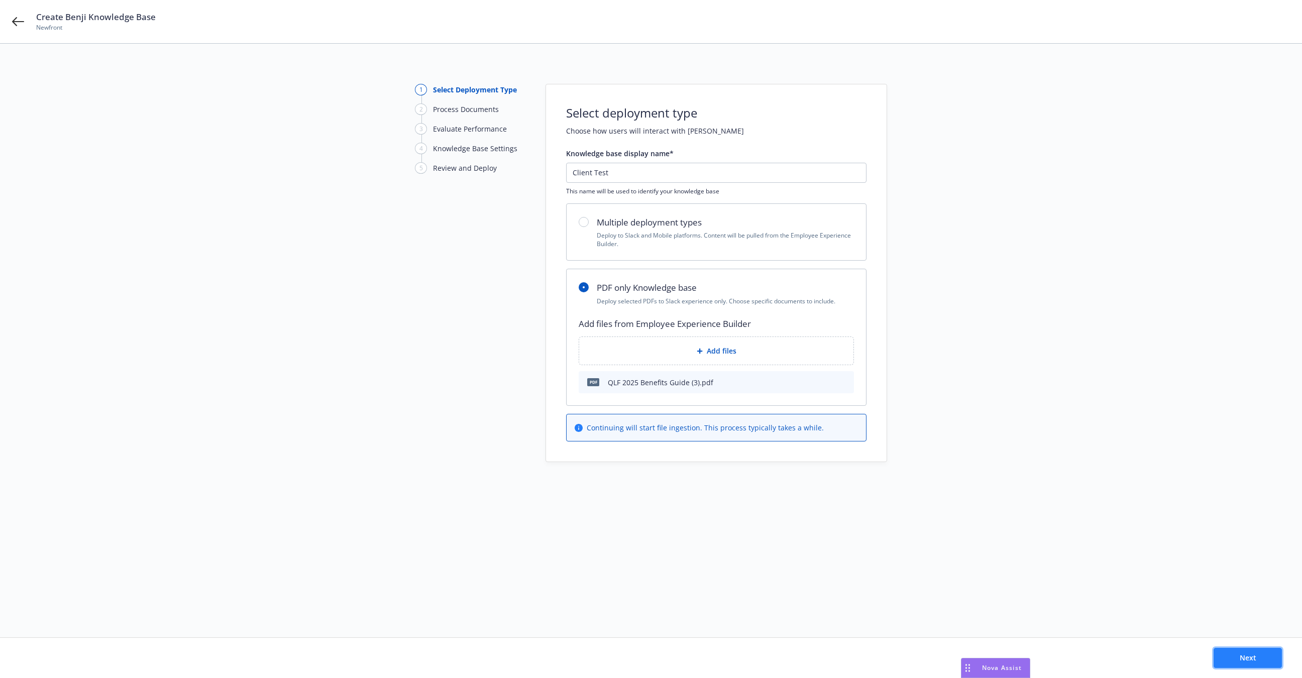
click at [1248, 651] on button "Next" at bounding box center [1247, 658] width 68 height 20
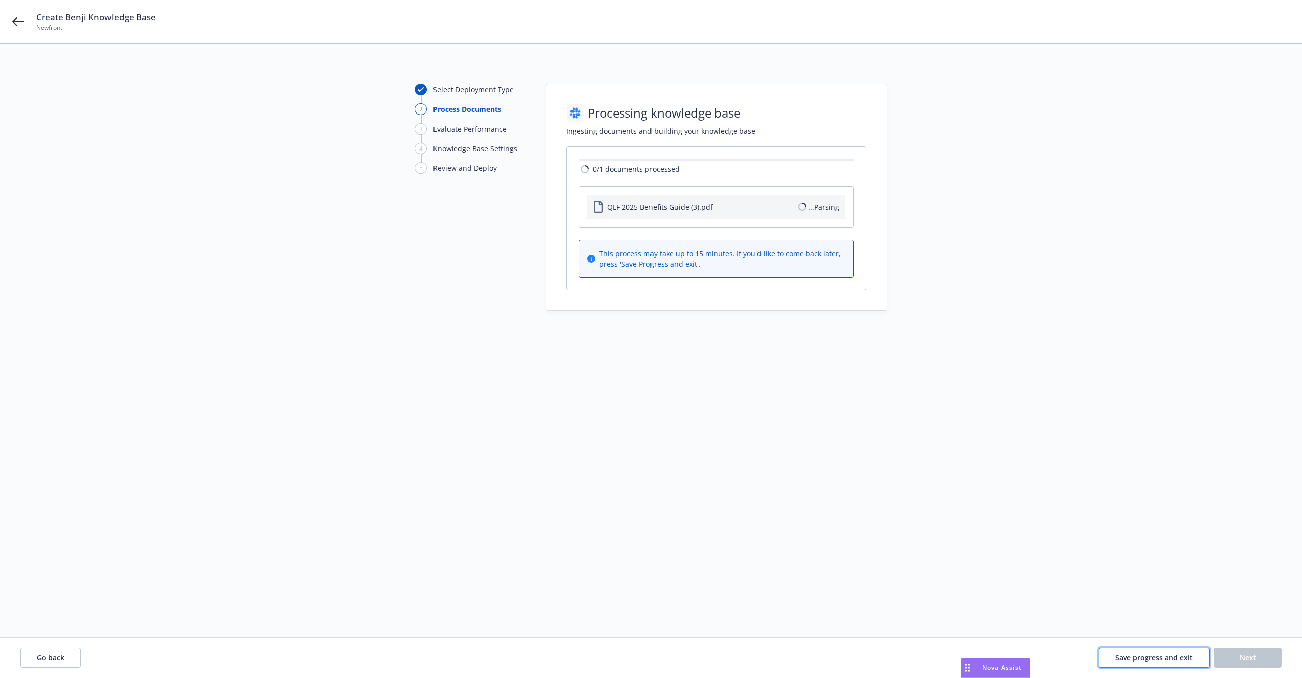
click at [1174, 649] on button "Save progress and exit" at bounding box center [1153, 658] width 111 height 20
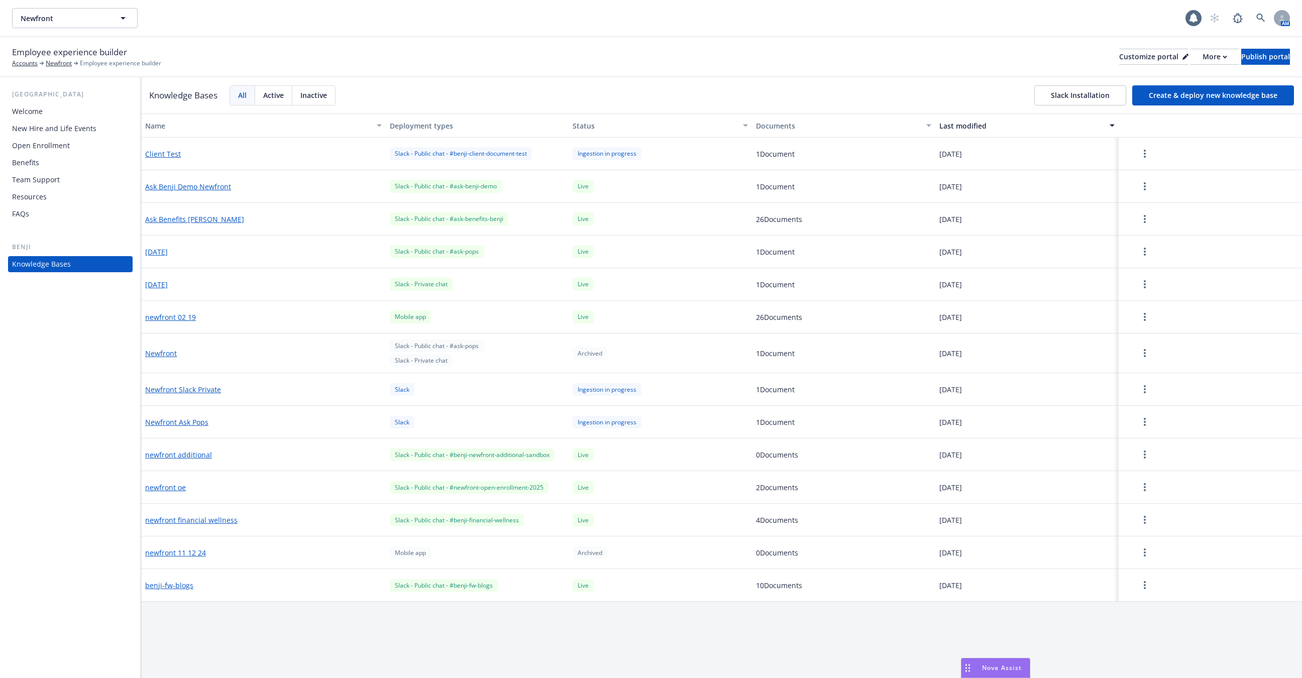
click at [1139, 150] on button "button" at bounding box center [1144, 154] width 44 height 20
click at [1137, 174] on div "Resume" at bounding box center [1144, 176] width 59 height 17
